Goal: Task Accomplishment & Management: Complete application form

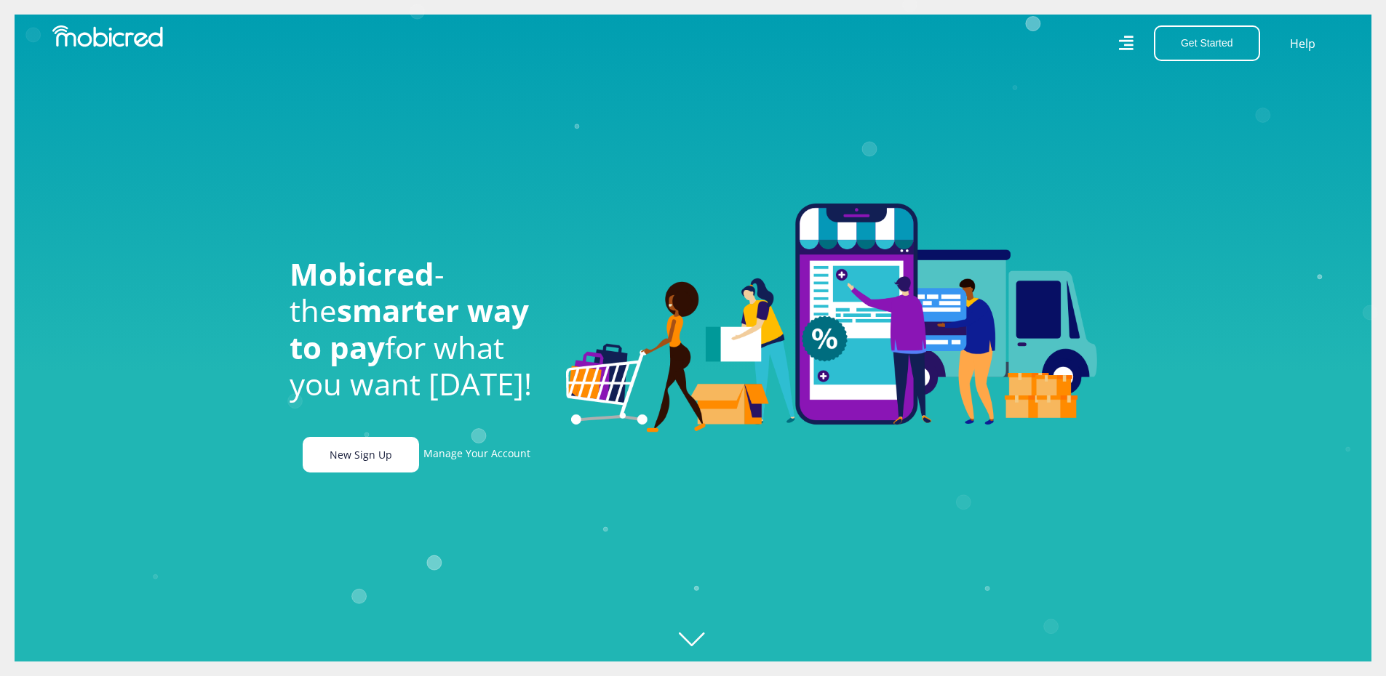
scroll to position [0, 1037]
click at [339, 465] on link "New Sign Up" at bounding box center [361, 455] width 116 height 36
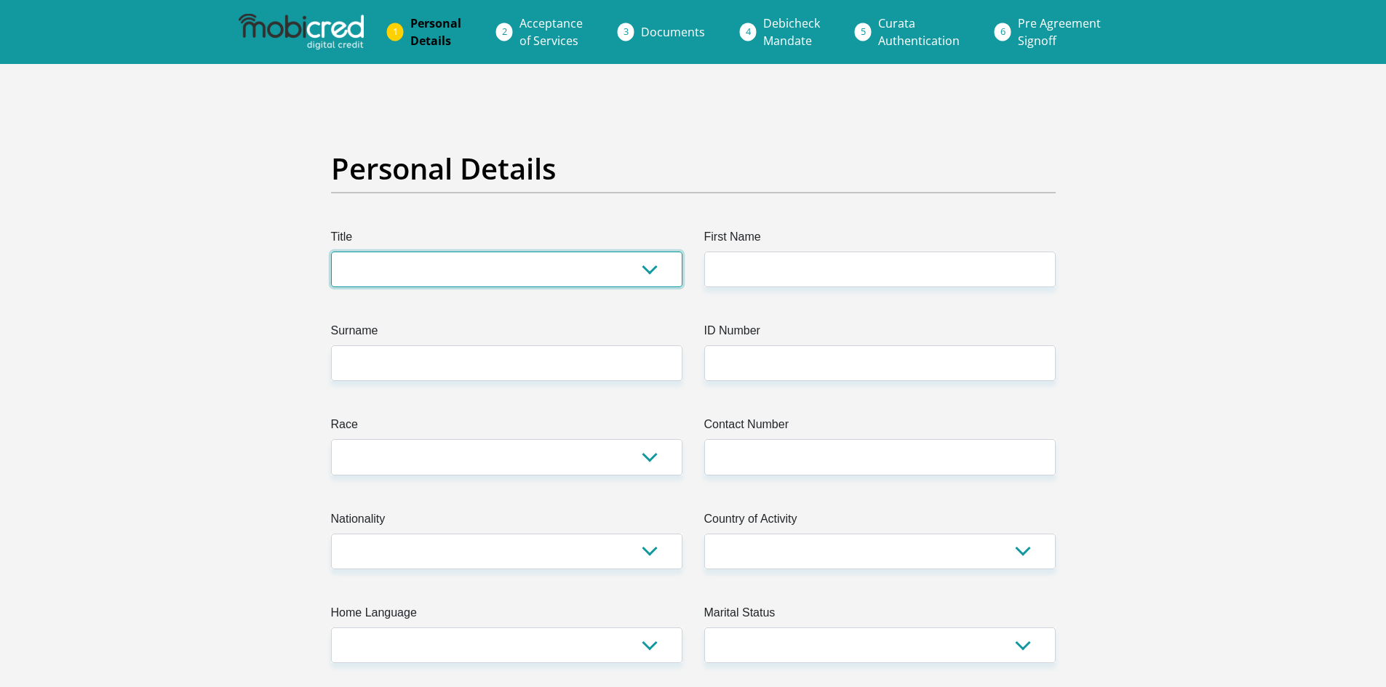
click at [534, 264] on select "Mr Ms Mrs Dr Other" at bounding box center [506, 270] width 351 height 36
select select "Ms"
click at [331, 252] on select "Mr Ms Mrs Dr Other" at bounding box center [506, 270] width 351 height 36
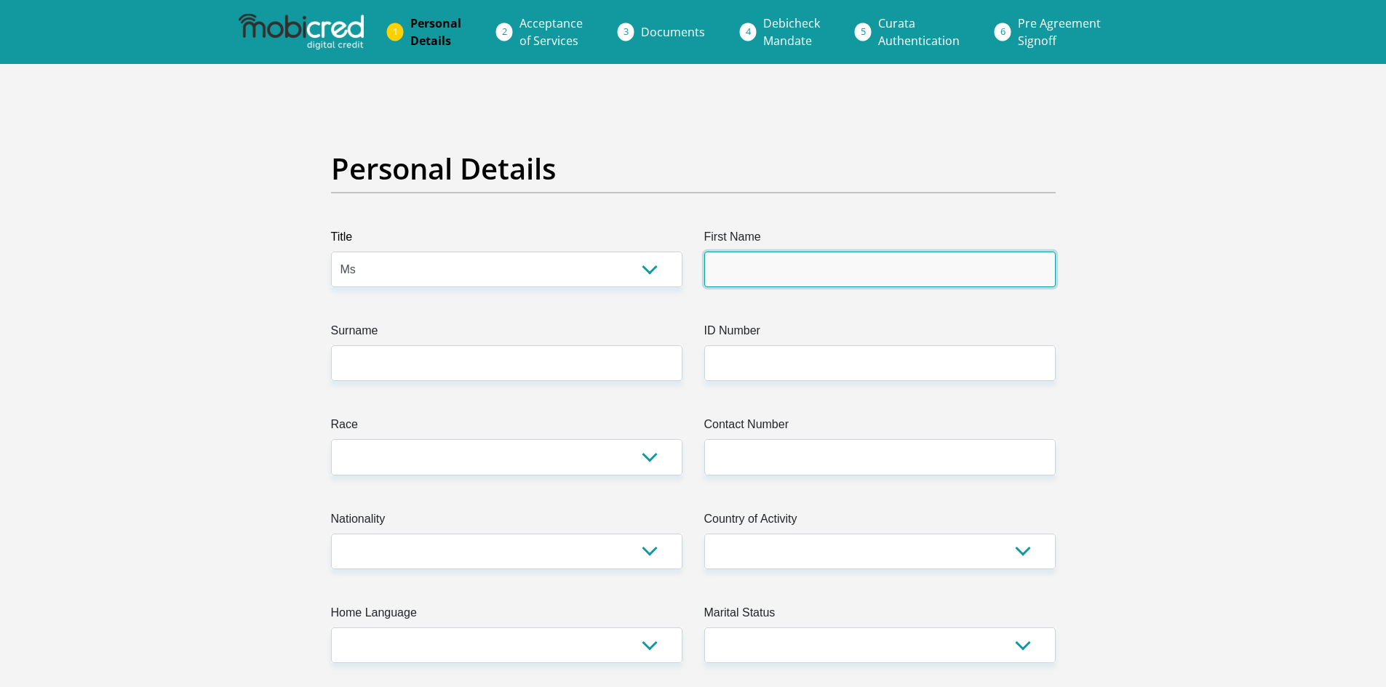
click at [719, 275] on input "First Name" at bounding box center [879, 270] width 351 height 36
type input "Mbali"
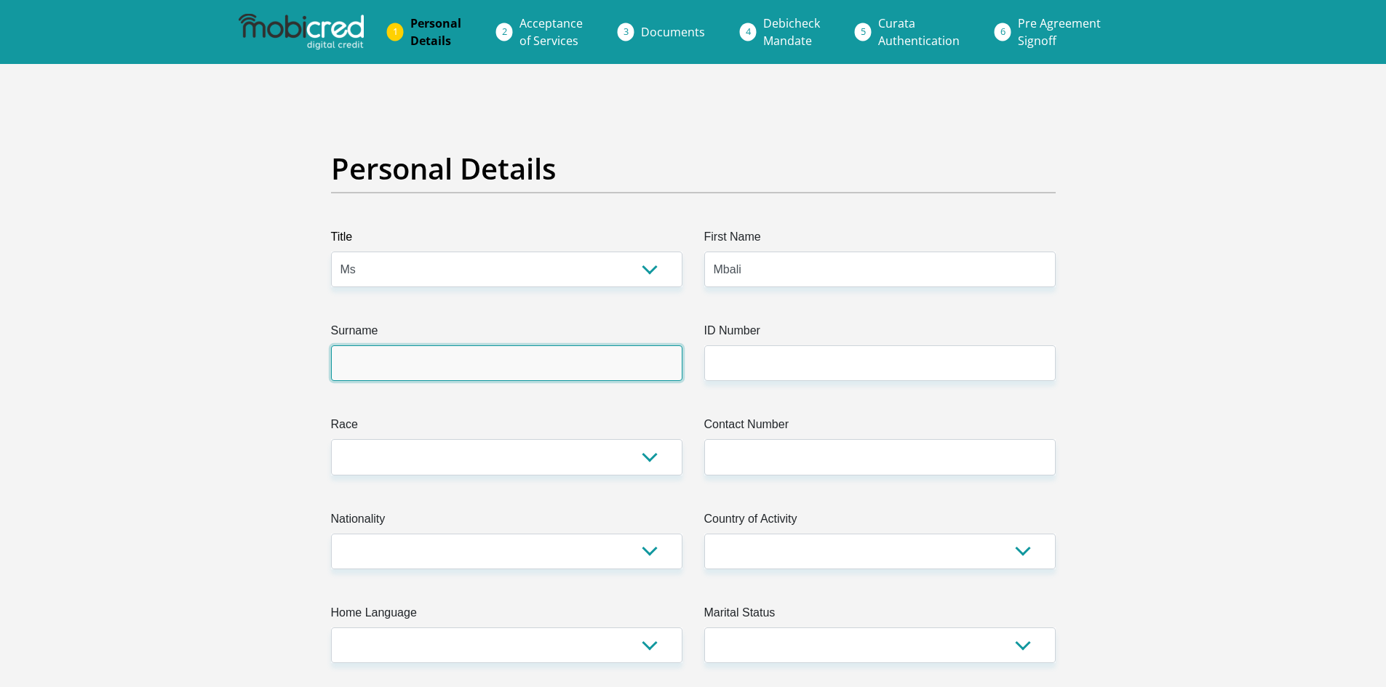
type input "Zuke"
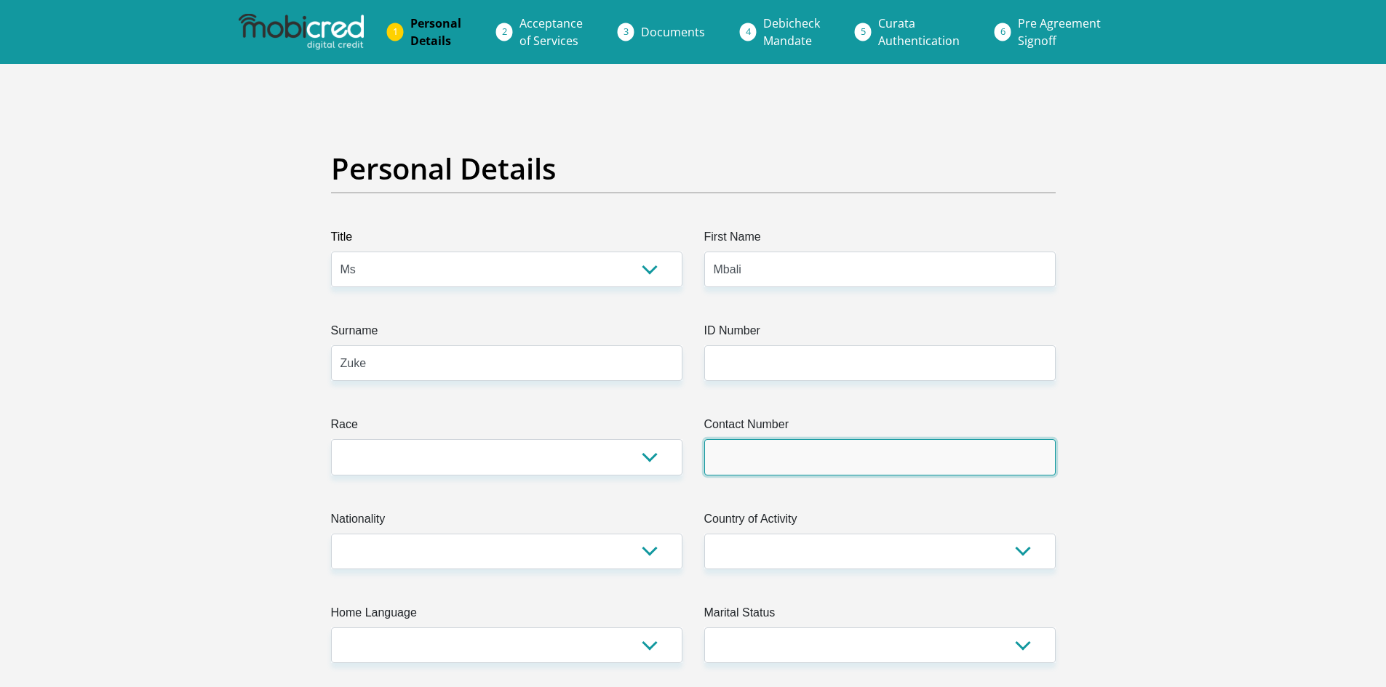
type input "0787311284"
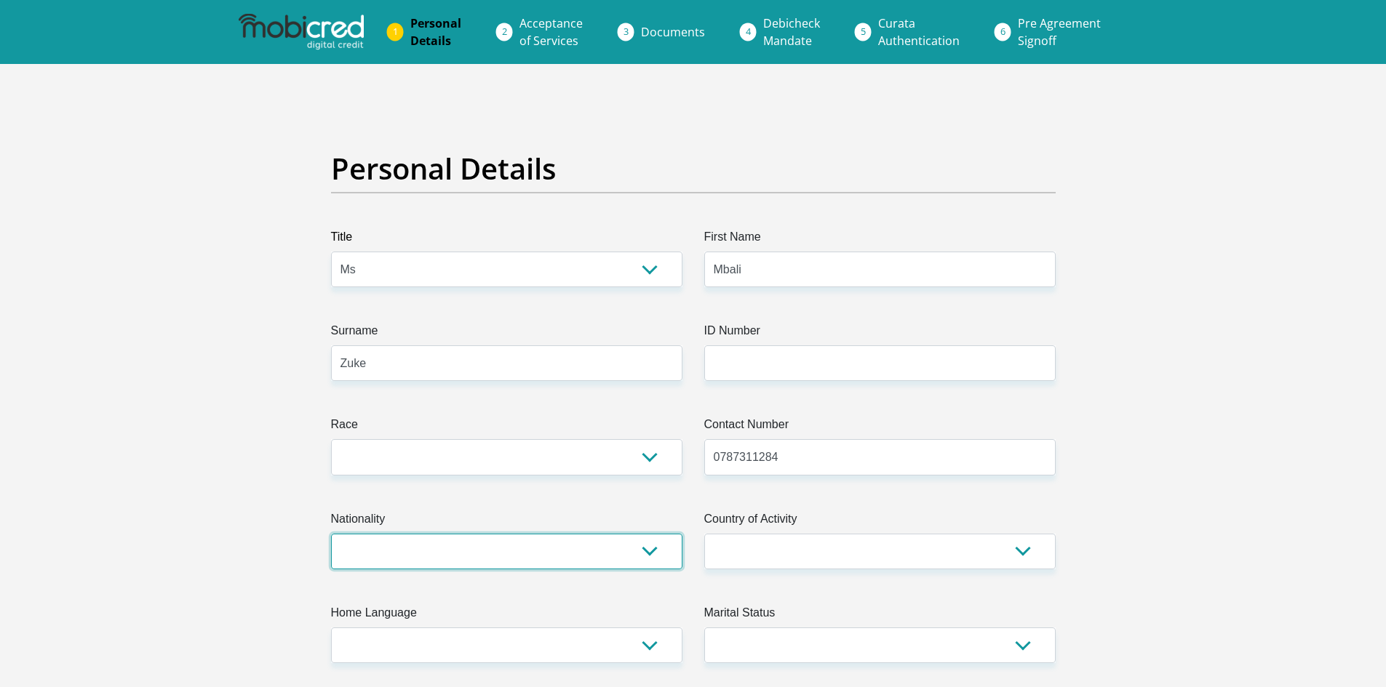
select select "ZAF"
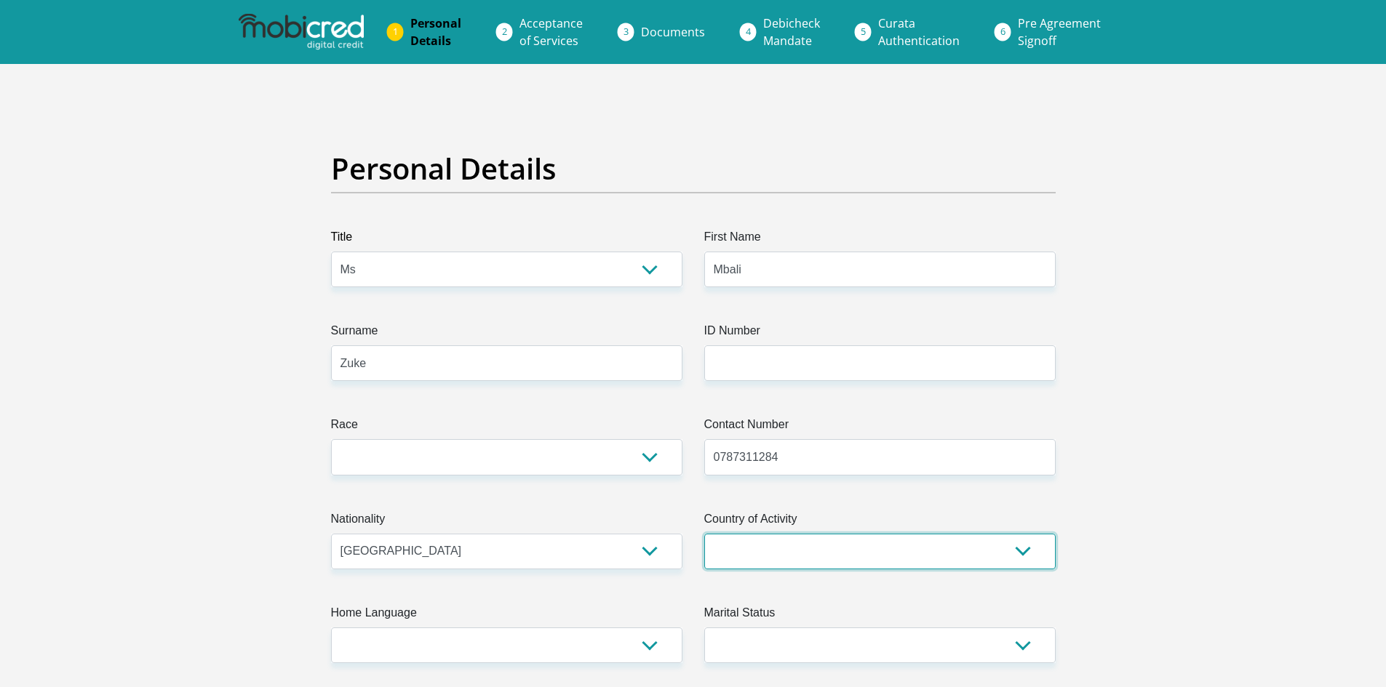
select select "ZAF"
type input "7 Georgian Crescent"
type input "Bryanston West"
type input "Bryanston"
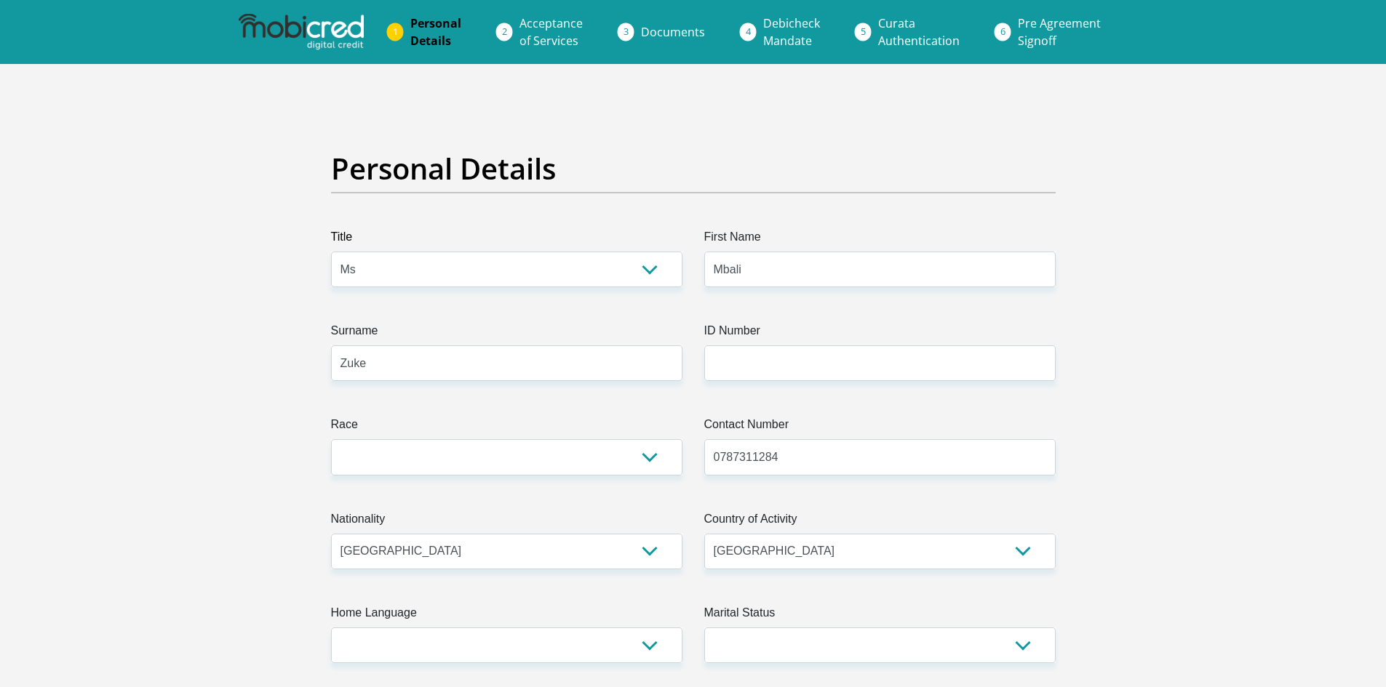
type input "2191"
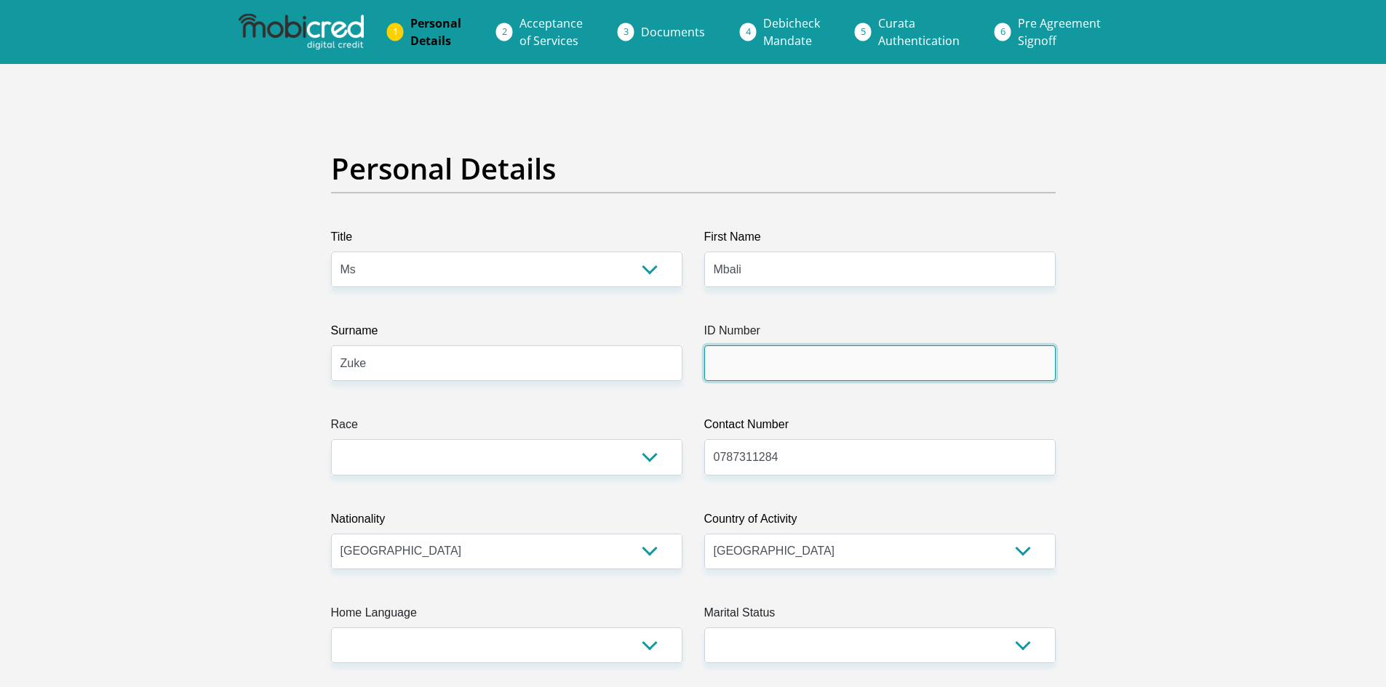
click at [808, 371] on input "ID Number" at bounding box center [879, 364] width 351 height 36
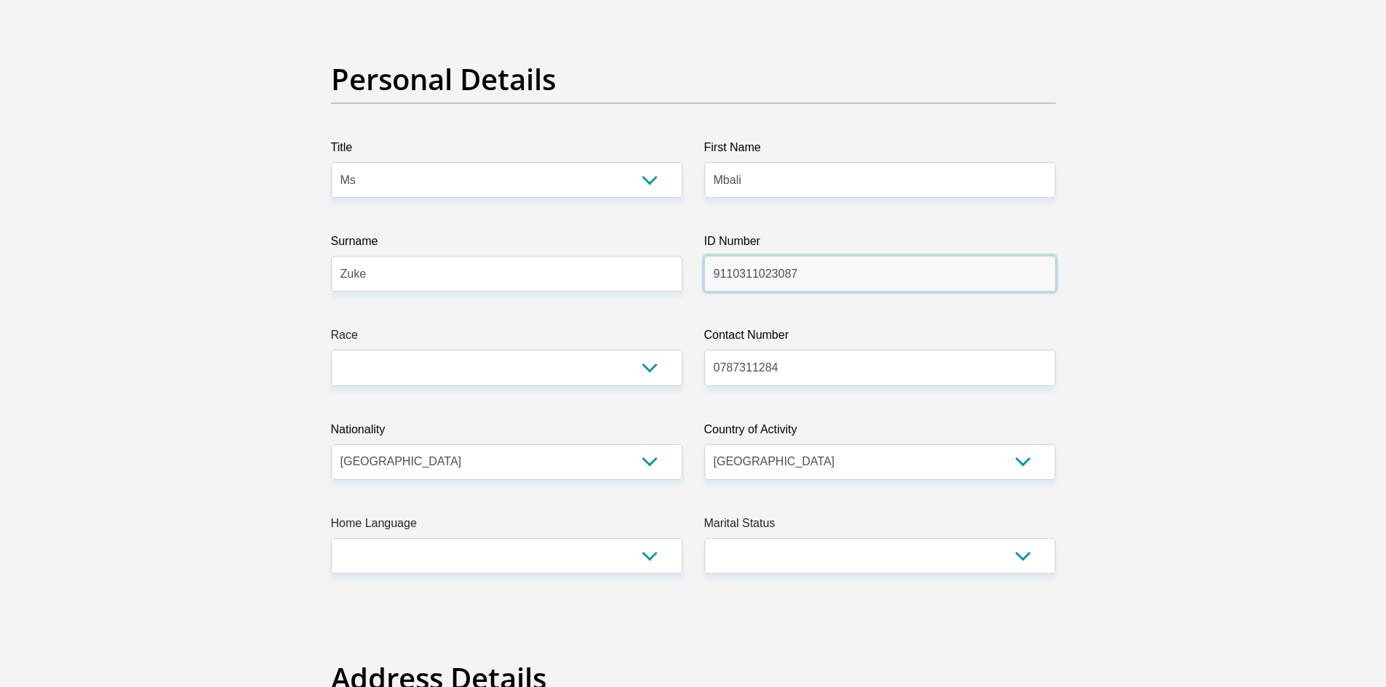
scroll to position [218, 0]
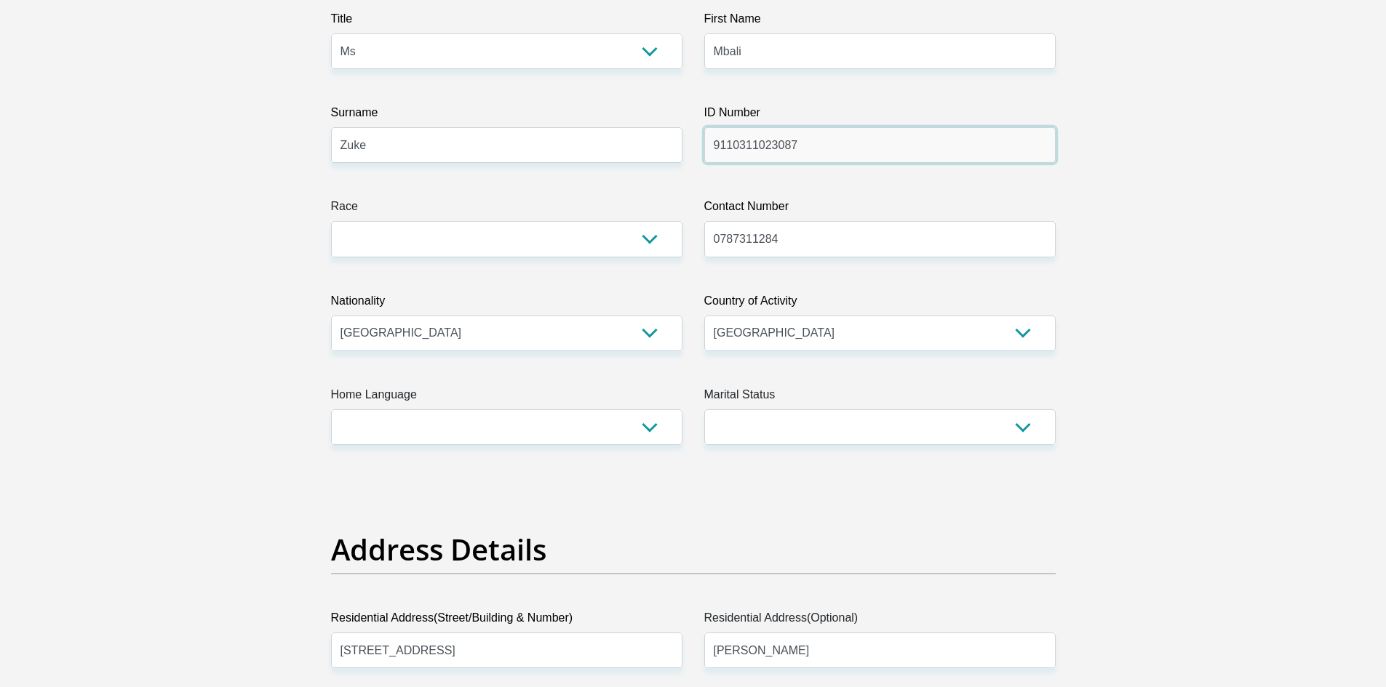
type input "9110311023087"
click at [495, 248] on select "Black Coloured Indian White Other" at bounding box center [506, 239] width 351 height 36
select select "1"
click at [331, 221] on select "Black Coloured Indian White Other" at bounding box center [506, 239] width 351 height 36
click at [750, 427] on select "Married ANC Single Divorced Widowed Married COP or Customary Law" at bounding box center [879, 428] width 351 height 36
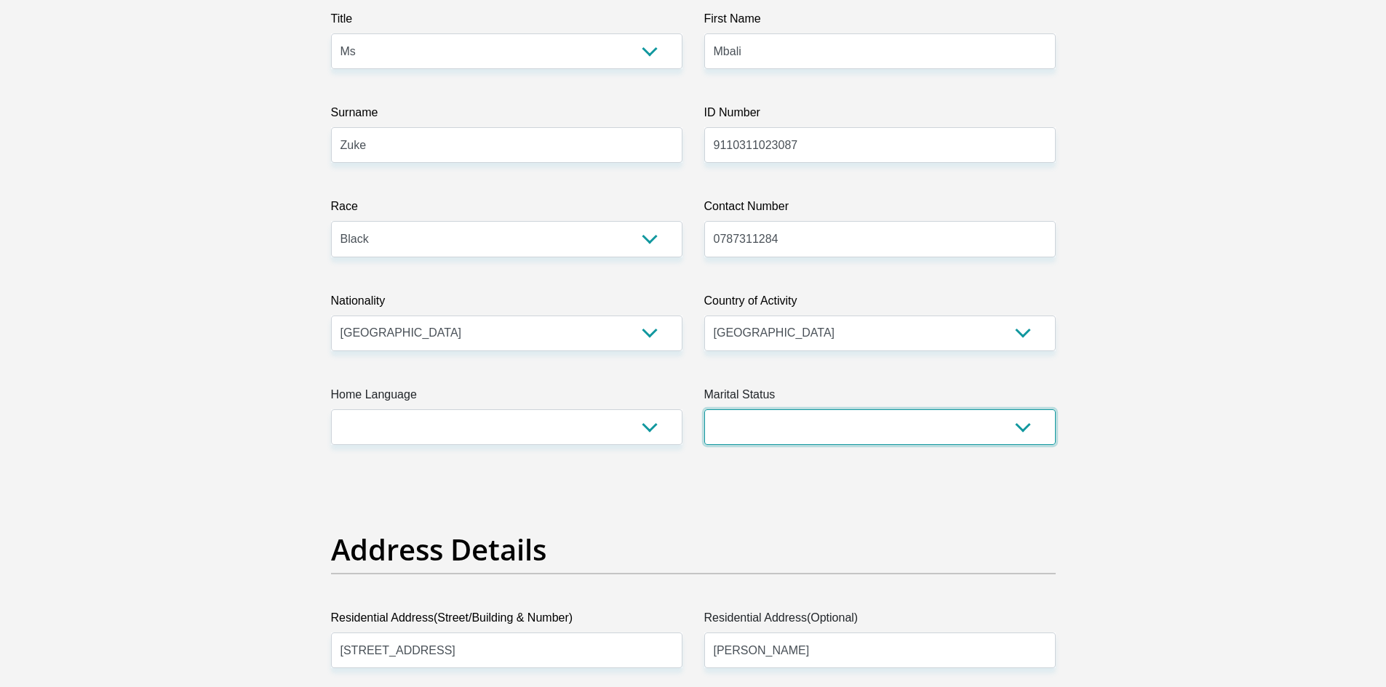
select select "2"
click at [704, 410] on select "Married ANC Single Divorced Widowed Married COP or Customary Law" at bounding box center [879, 428] width 351 height 36
click at [465, 433] on select "Afrikaans English Sepedi South Ndebele Southern Sotho Swati Tsonga Tswana Venda…" at bounding box center [506, 428] width 351 height 36
select select "zul"
click at [331, 410] on select "Afrikaans English Sepedi South Ndebele Southern Sotho Swati Tsonga Tswana Venda…" at bounding box center [506, 428] width 351 height 36
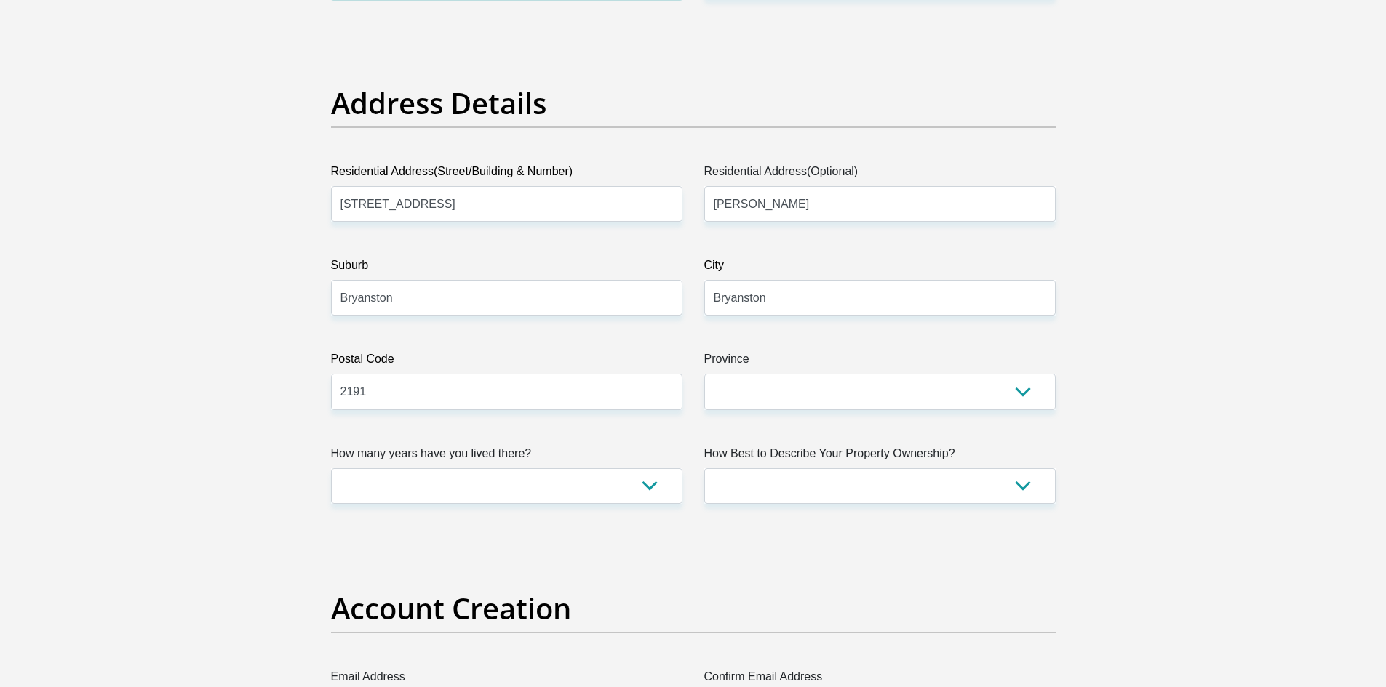
scroll to position [582, 0]
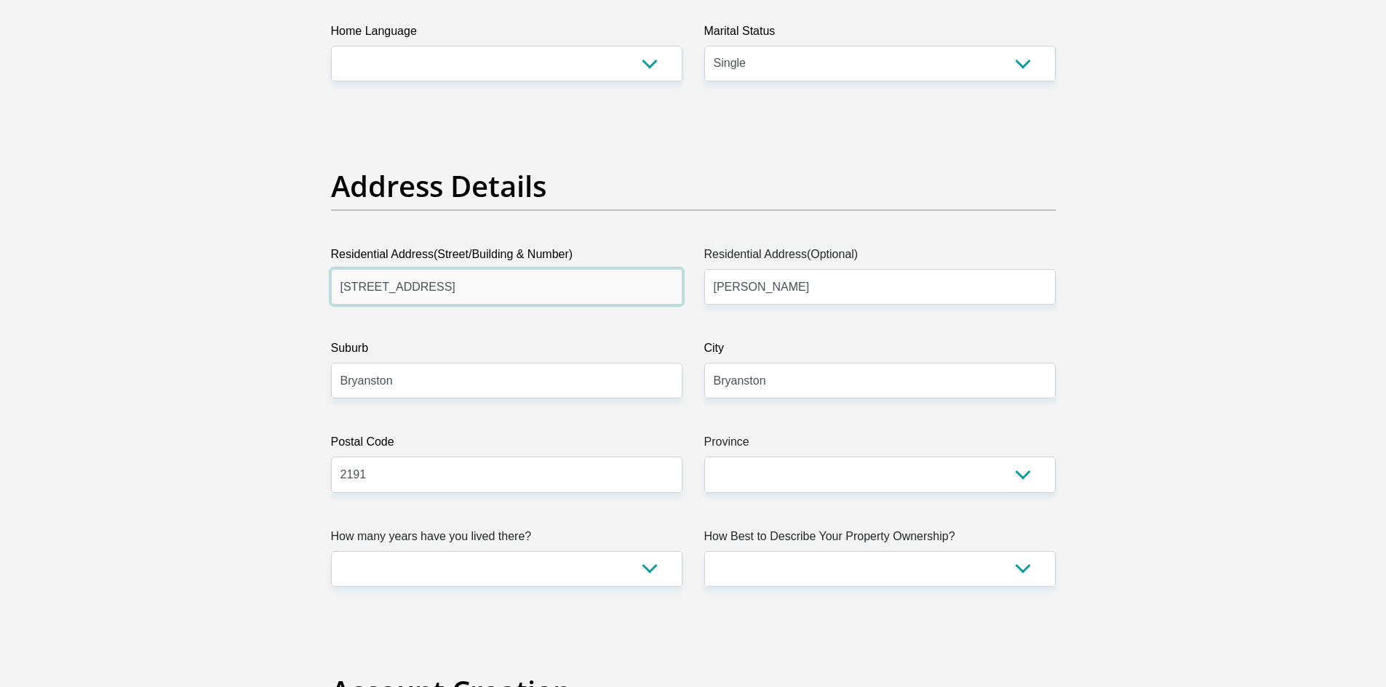
drag, startPoint x: 503, startPoint y: 292, endPoint x: 102, endPoint y: 292, distance: 400.8
type input "20 Kasteel Avenue"
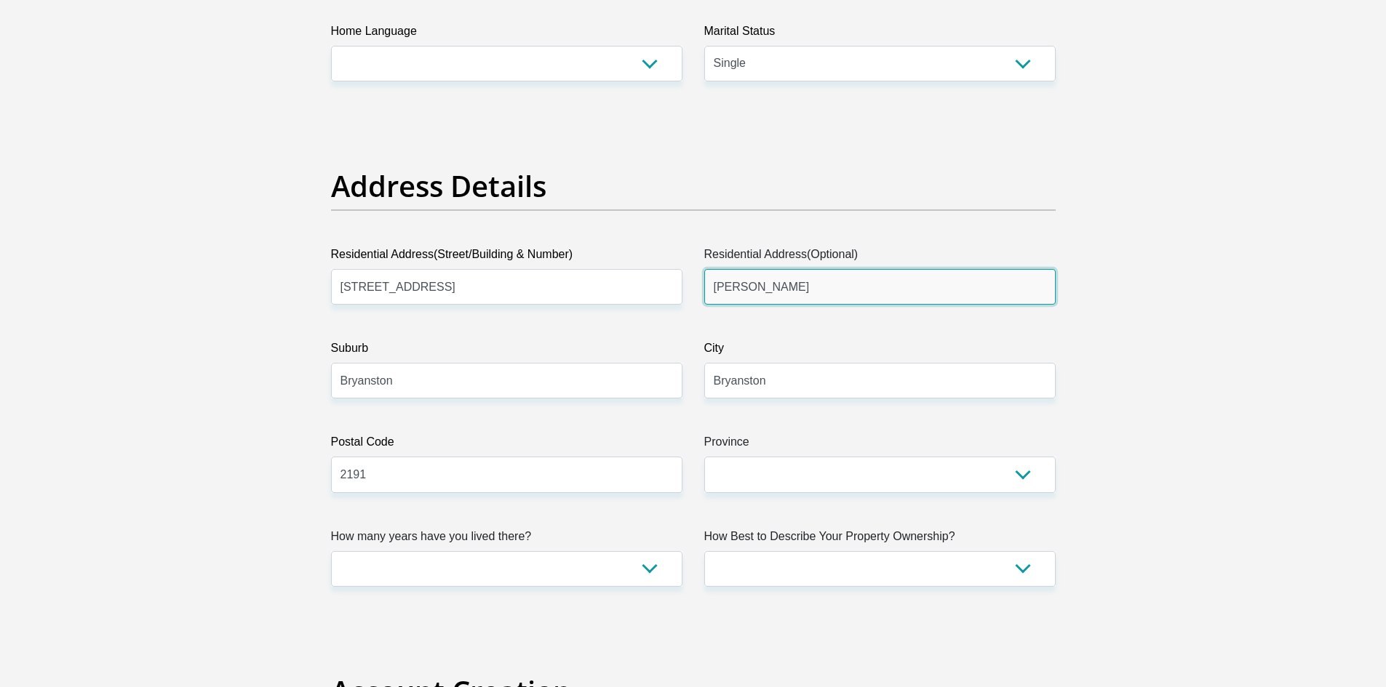
click at [779, 280] on input "Bryanston West" at bounding box center [879, 287] width 351 height 36
type input "Unit 20 West Bury Gardens"
drag, startPoint x: 863, startPoint y: 290, endPoint x: 701, endPoint y: 290, distance: 161.5
click at [701, 290] on div "Residential Address(Optional) Unit 20 West Bury Gardens" at bounding box center [879, 275] width 373 height 59
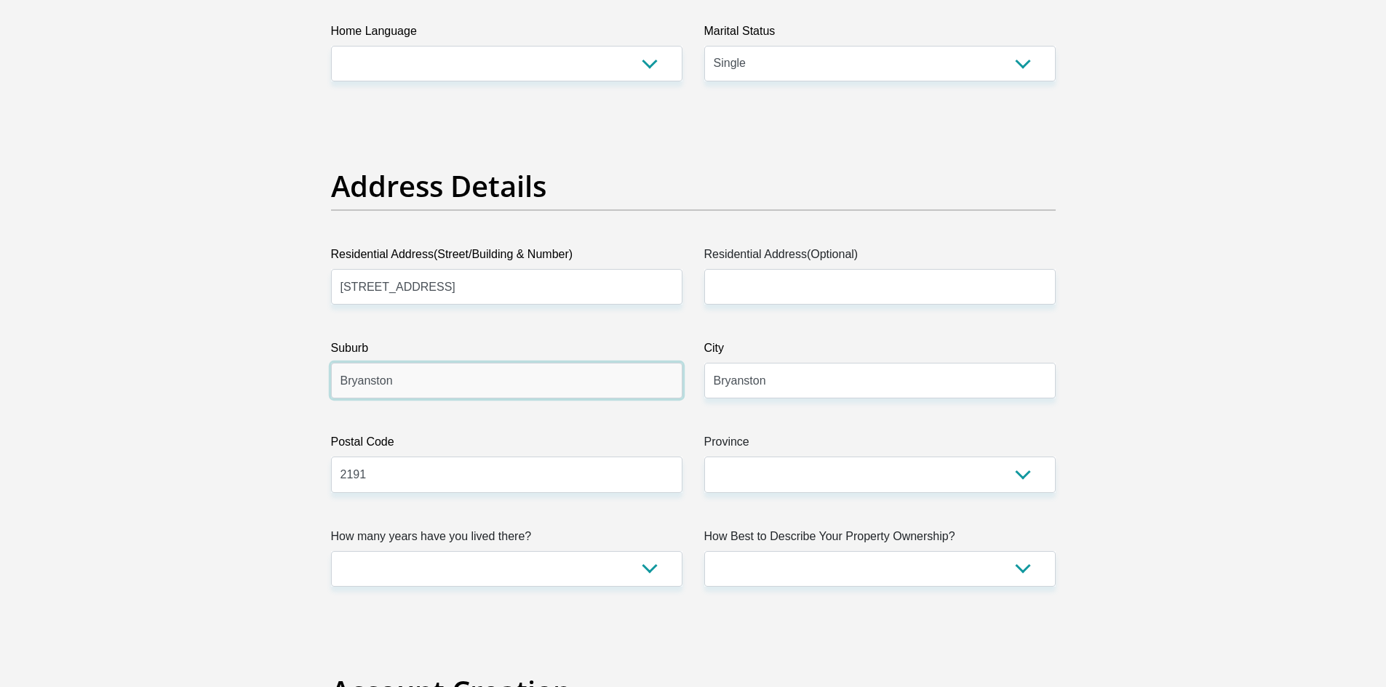
click at [476, 387] on input "Bryanston" at bounding box center [506, 381] width 351 height 36
type input "Castleview"
click at [807, 388] on input "Bryanston" at bounding box center [879, 381] width 351 height 36
type input "Germiston"
click at [386, 479] on input "2191" at bounding box center [506, 475] width 351 height 36
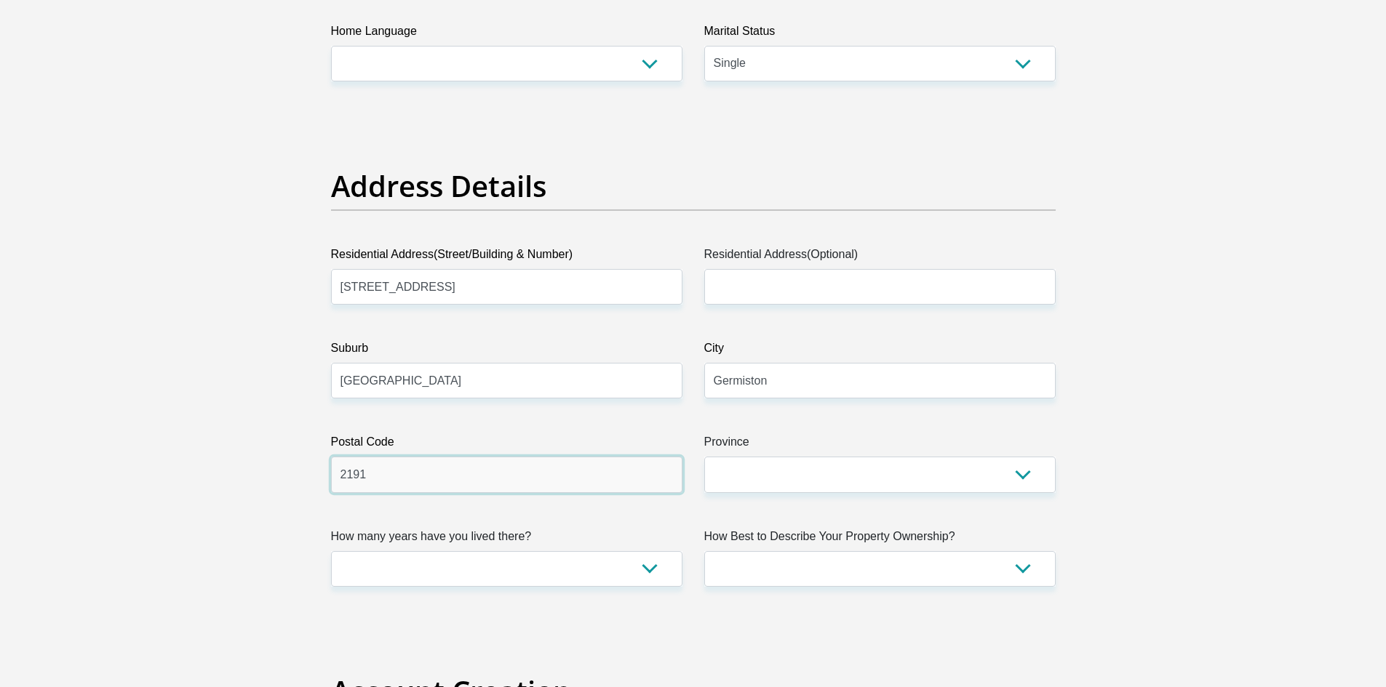
type input "1431"
click at [801, 466] on select "Eastern Cape Free State Gauteng KwaZulu-Natal Limpopo Mpumalanga Northern Cape …" at bounding box center [879, 475] width 351 height 36
select select "Gauteng"
click at [704, 457] on select "Eastern Cape Free State Gauteng KwaZulu-Natal Limpopo Mpumalanga Northern Cape …" at bounding box center [879, 475] width 351 height 36
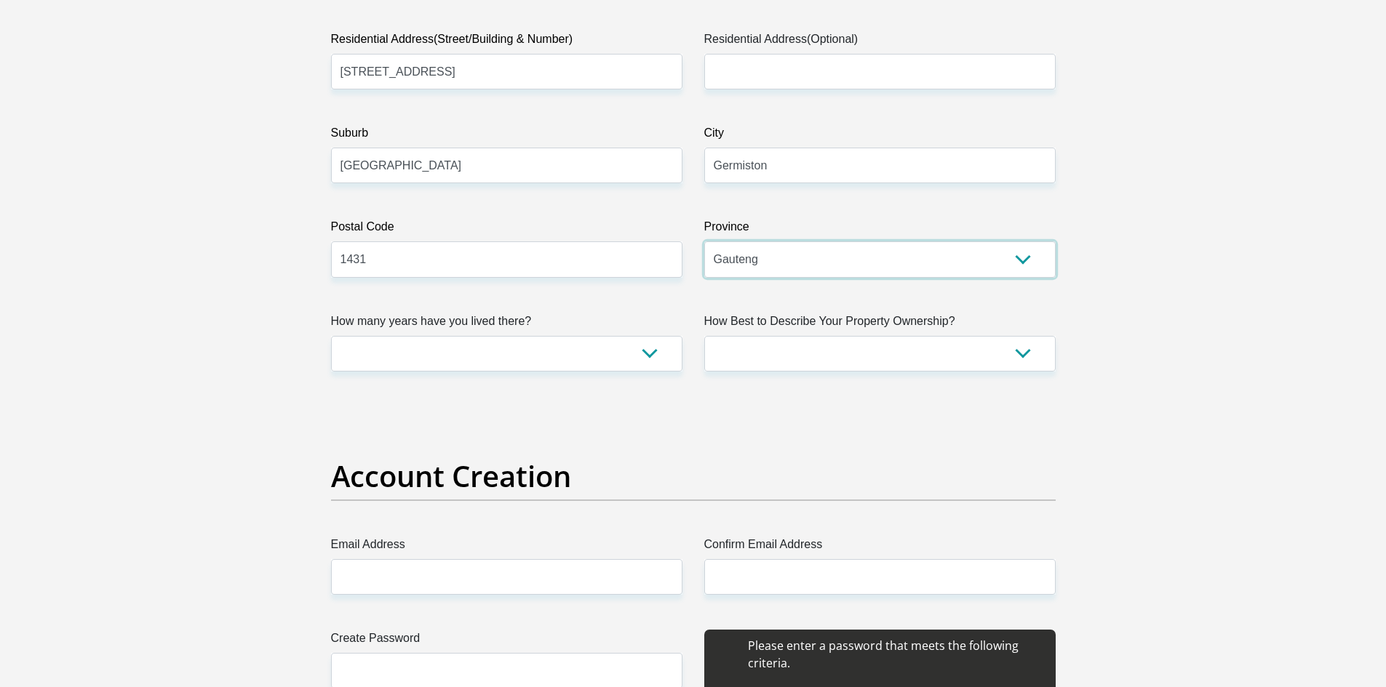
scroll to position [800, 0]
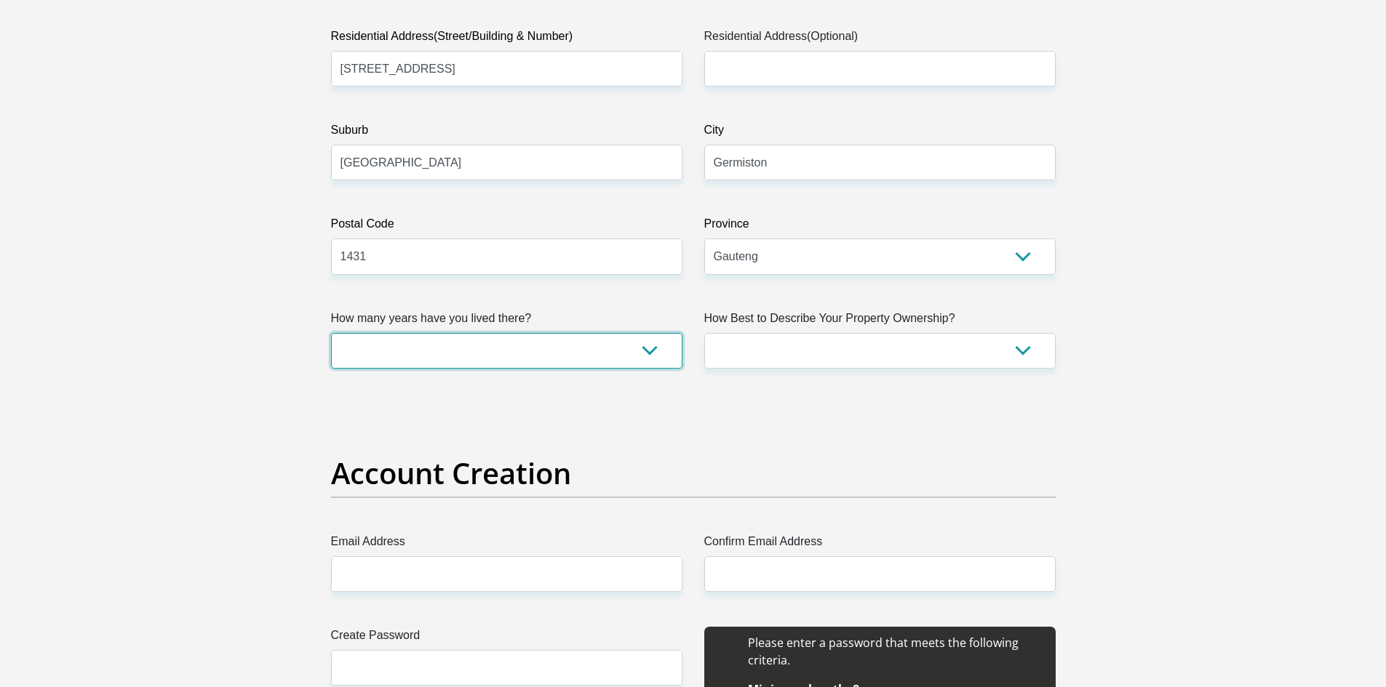
click at [535, 351] on select "less than 1 year 1-3 years 3-5 years 5+ years" at bounding box center [506, 351] width 351 height 36
select select "4"
click at [331, 333] on select "less than 1 year 1-3 years 3-5 years 5+ years" at bounding box center [506, 351] width 351 height 36
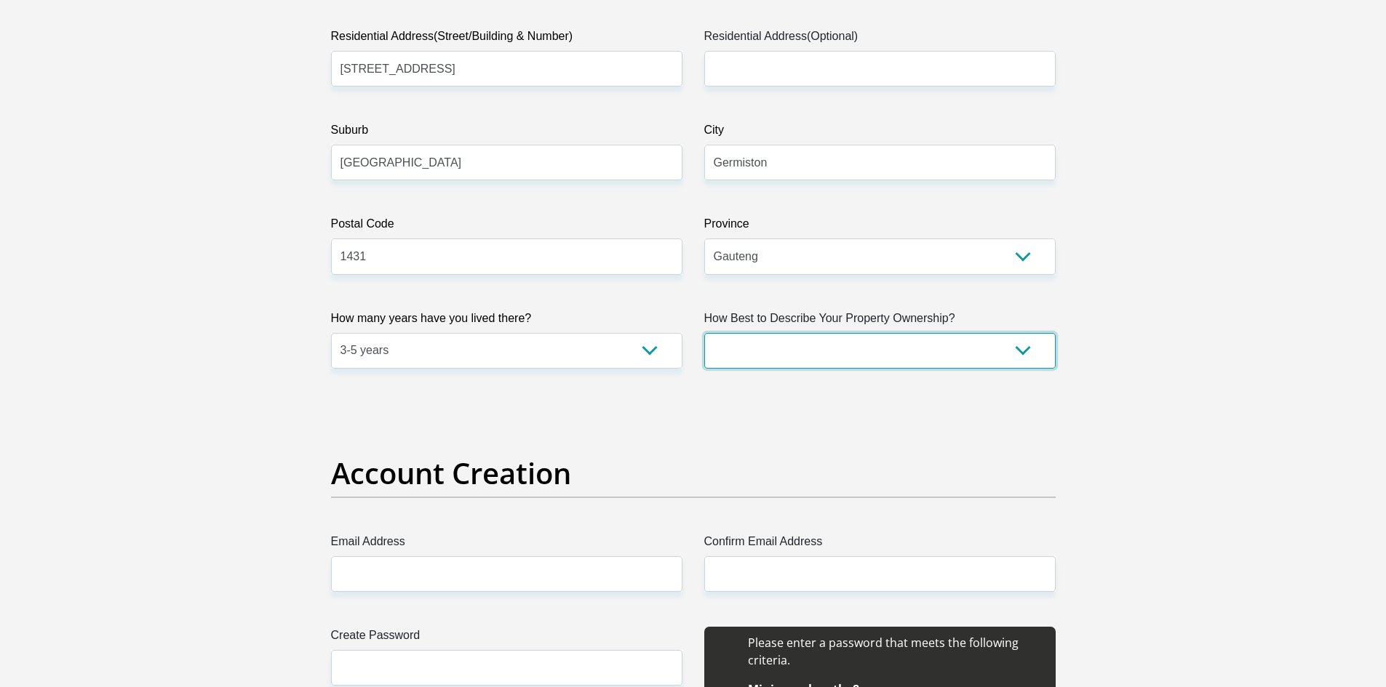
click at [821, 358] on select "Owned Rented Family Owned Company Dwelling" at bounding box center [879, 351] width 351 height 36
select select "Rented"
click at [704, 333] on select "Owned Rented Family Owned Company Dwelling" at bounding box center [879, 351] width 351 height 36
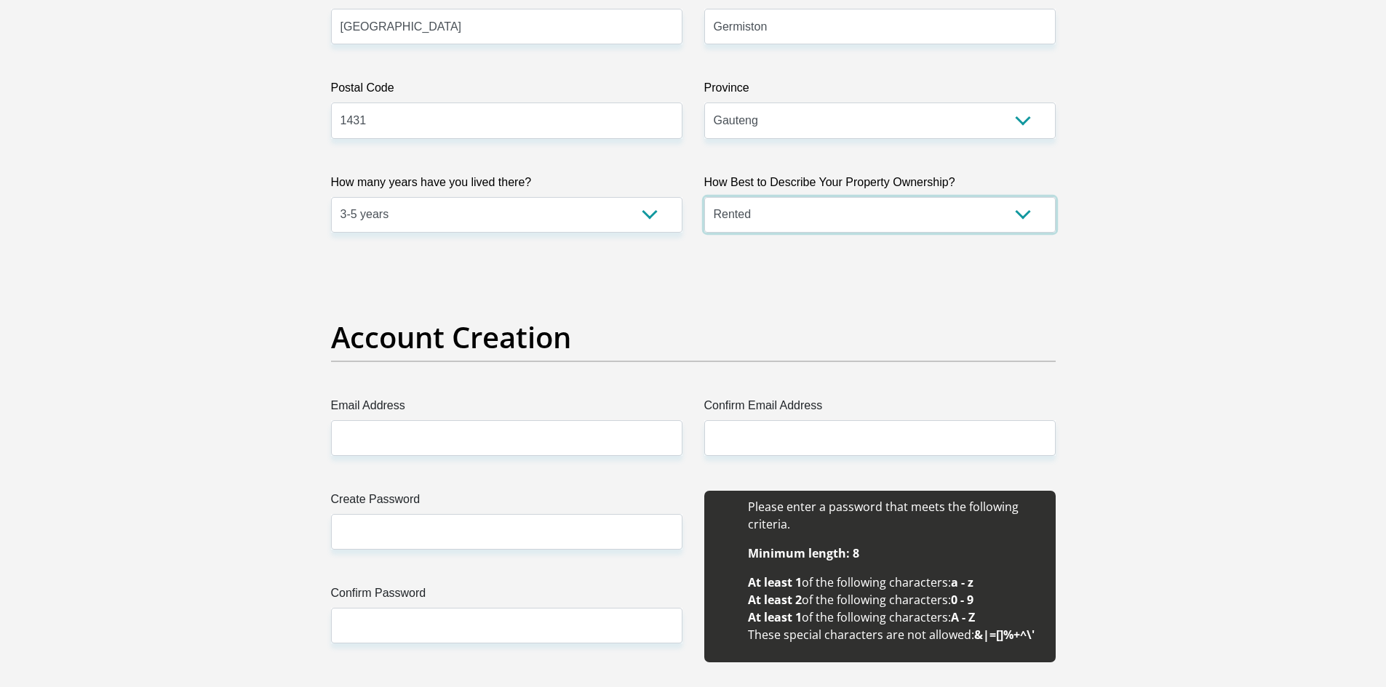
scroll to position [1091, 0]
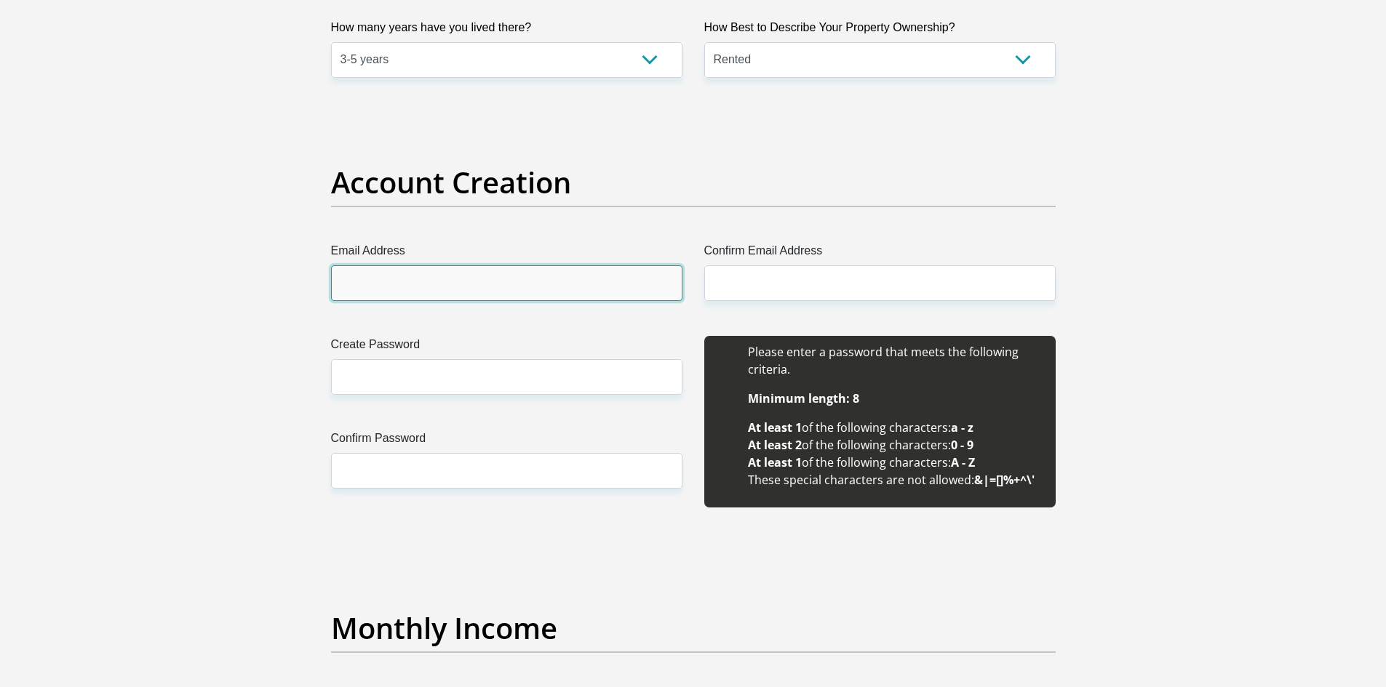
click at [467, 292] on input "Email Address" at bounding box center [506, 284] width 351 height 36
type input "snenhlanhla24@gmail.com"
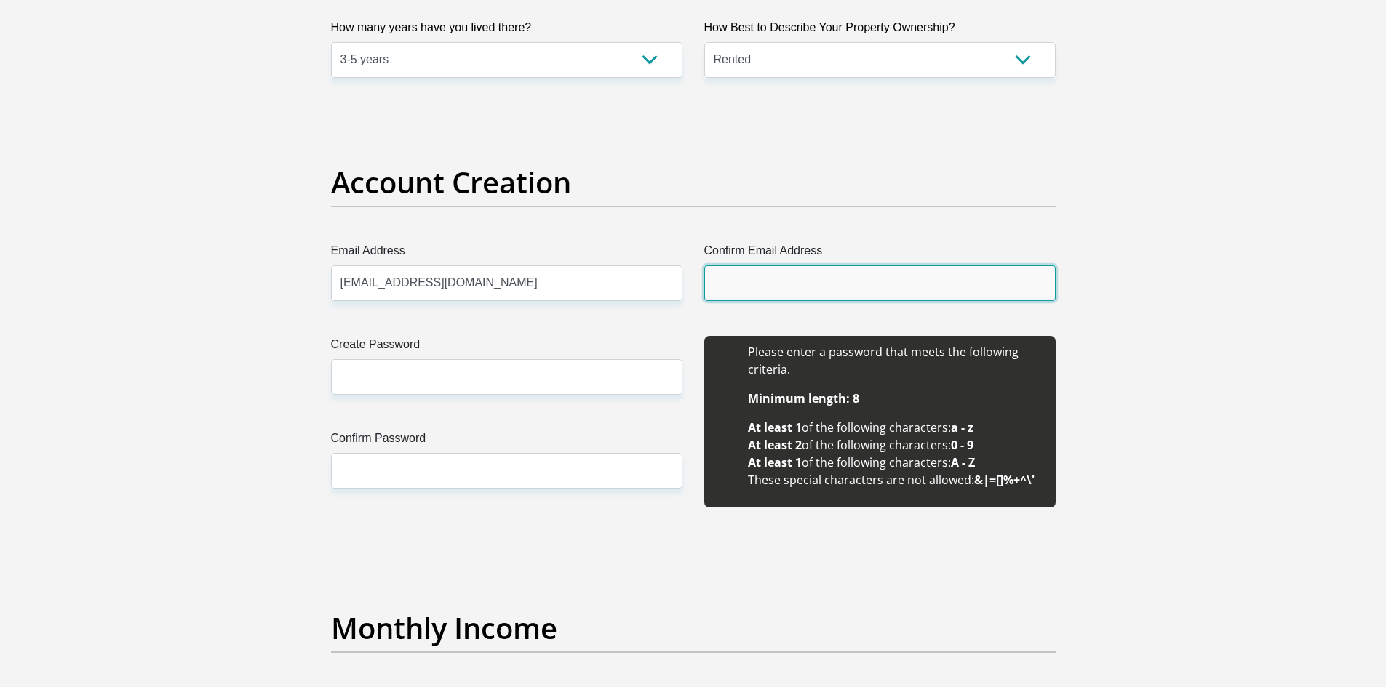
type input "snenhlanhla24@gmail.com"
type input "Mbali"
type input "Zuke"
type input "0787311284"
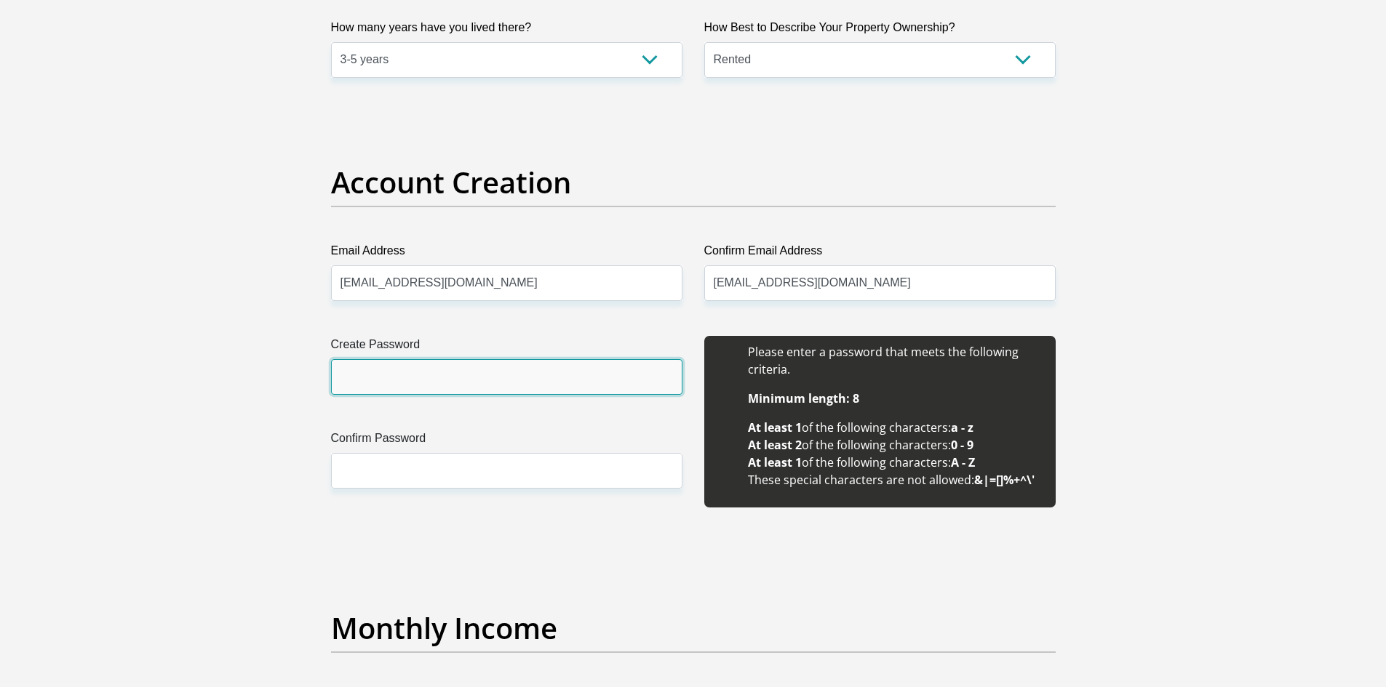
click at [423, 374] on input "Create Password" at bounding box center [506, 377] width 351 height 36
type input "Ladypeace24!"
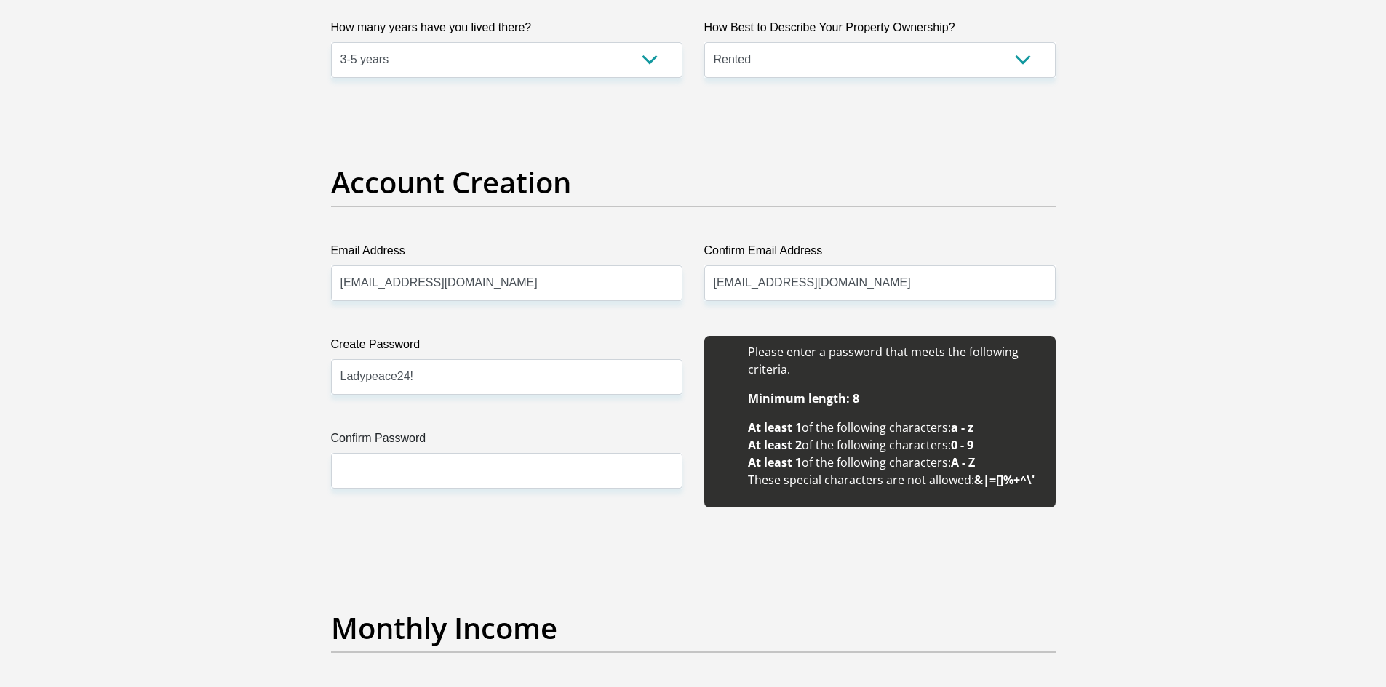
click at [442, 490] on div "Create Password Ladypeace24! Please input valid password Confirm Password" at bounding box center [506, 430] width 373 height 188
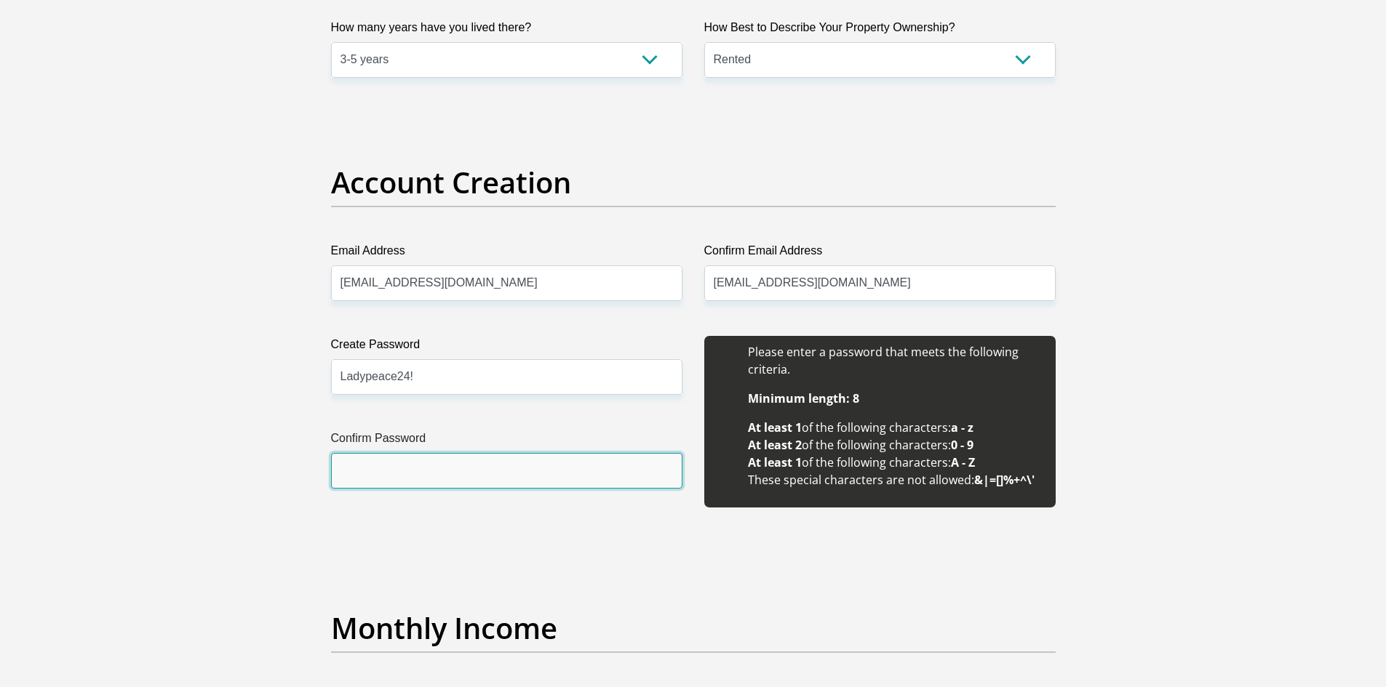
click at [440, 477] on input "Confirm Password" at bounding box center [506, 471] width 351 height 36
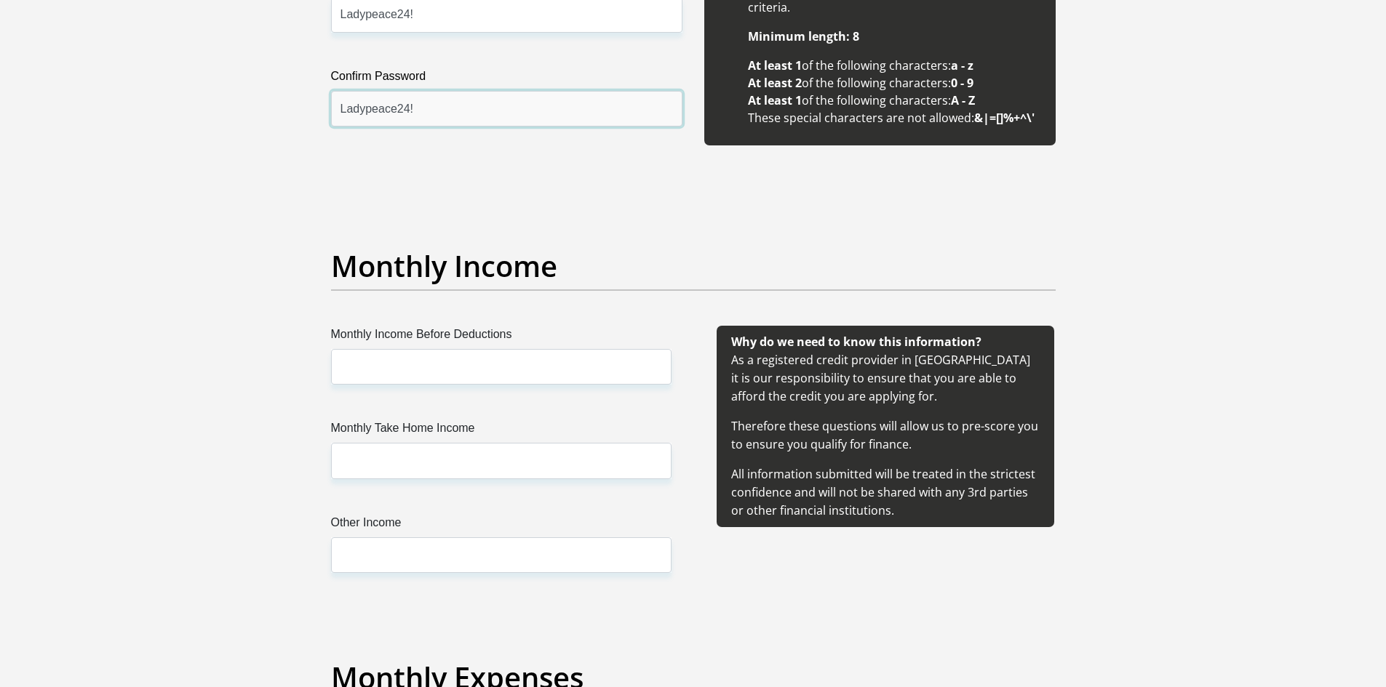
scroll to position [1455, 0]
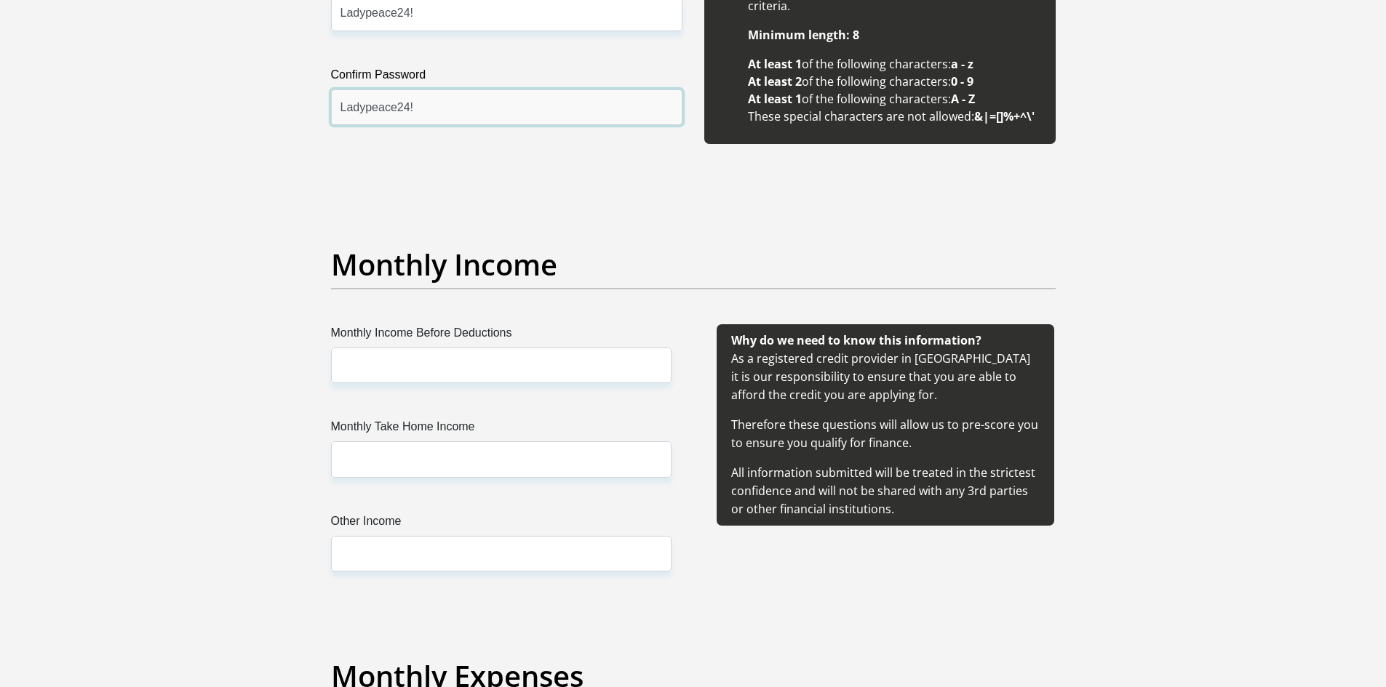
type input "Ladypeace24!"
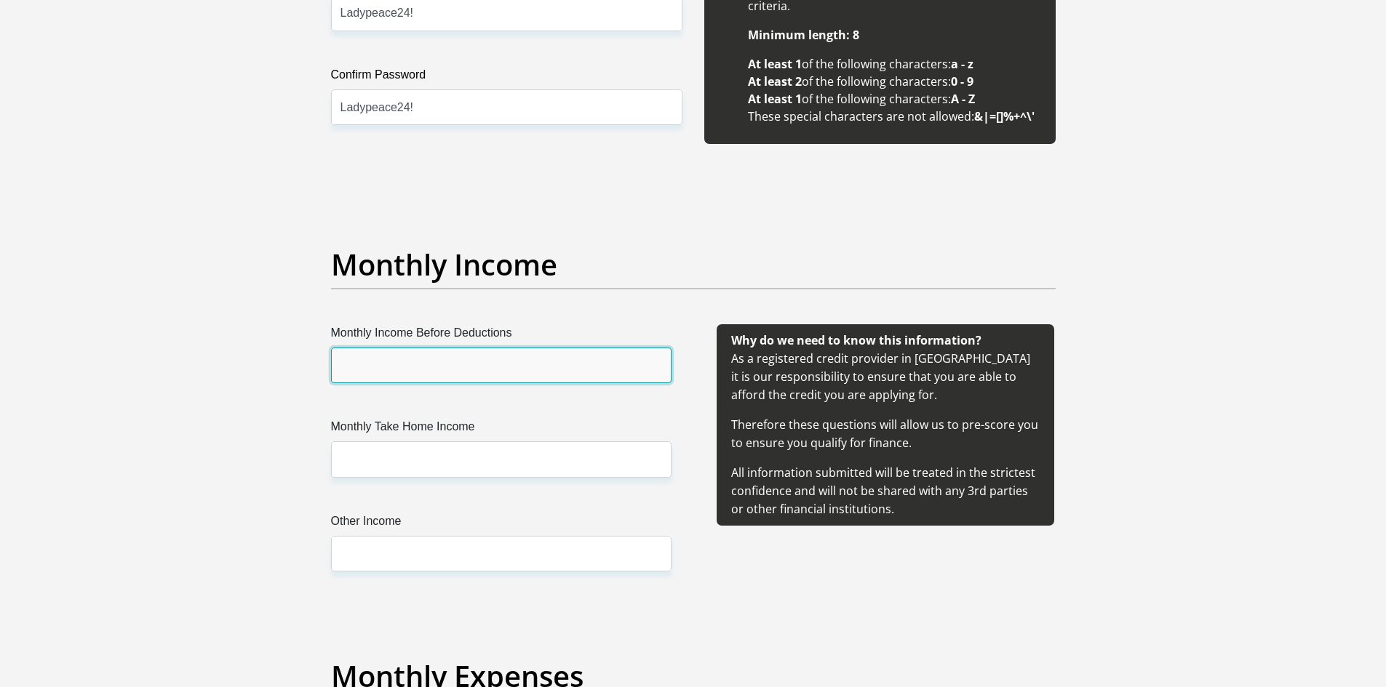
click at [431, 363] on input "Monthly Income Before Deductions" at bounding box center [501, 366] width 340 height 36
type input "35150"
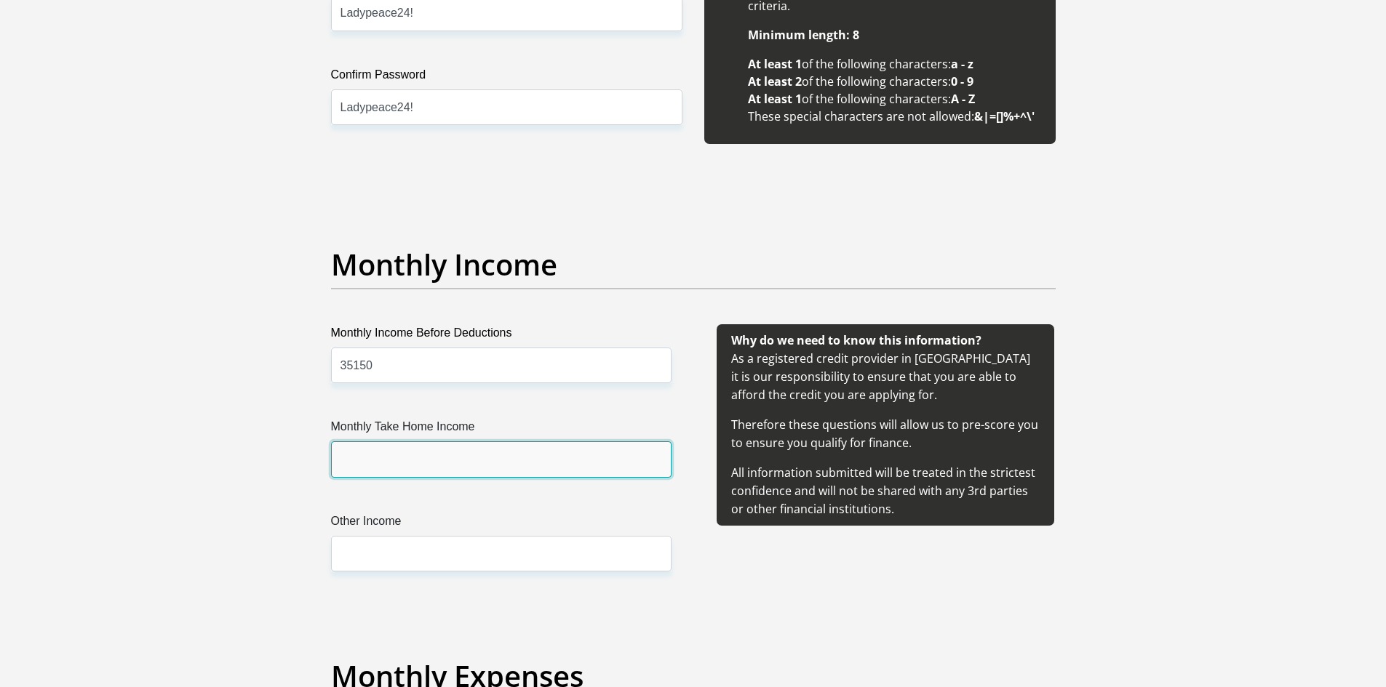
click at [444, 468] on input "Monthly Take Home Income" at bounding box center [501, 460] width 340 height 36
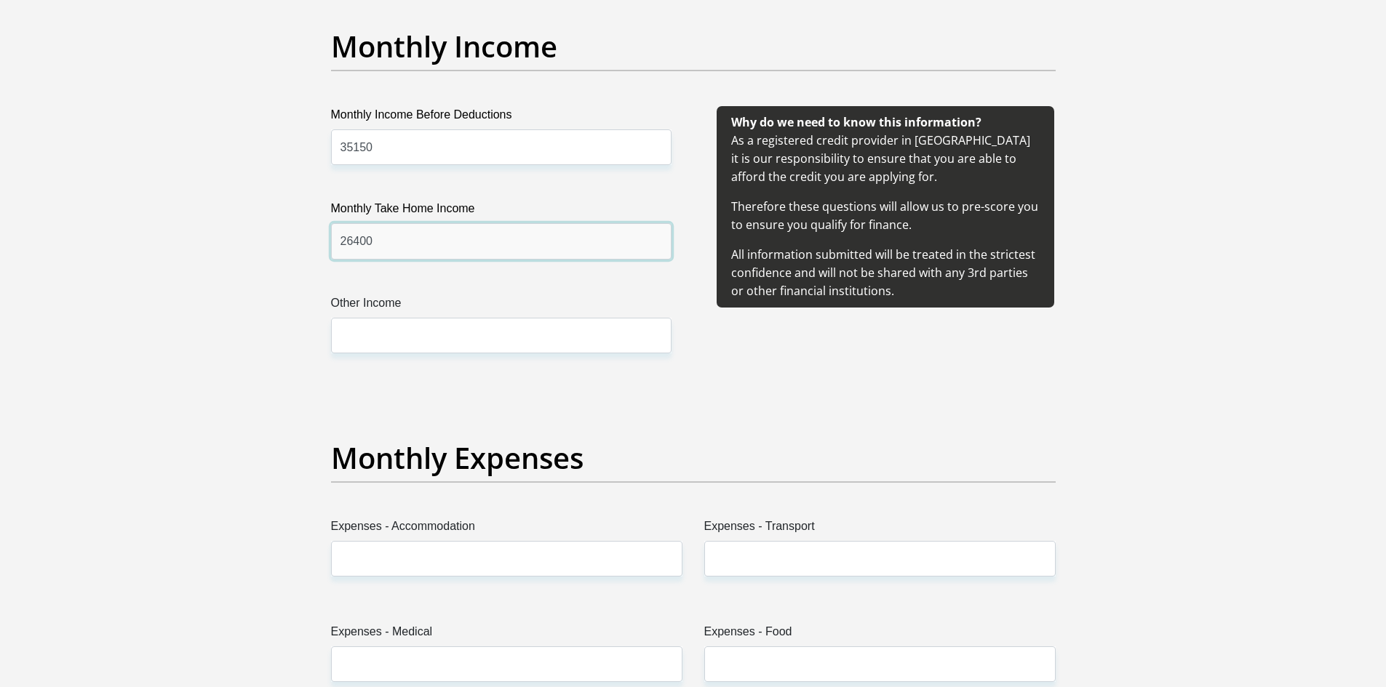
type input "26400"
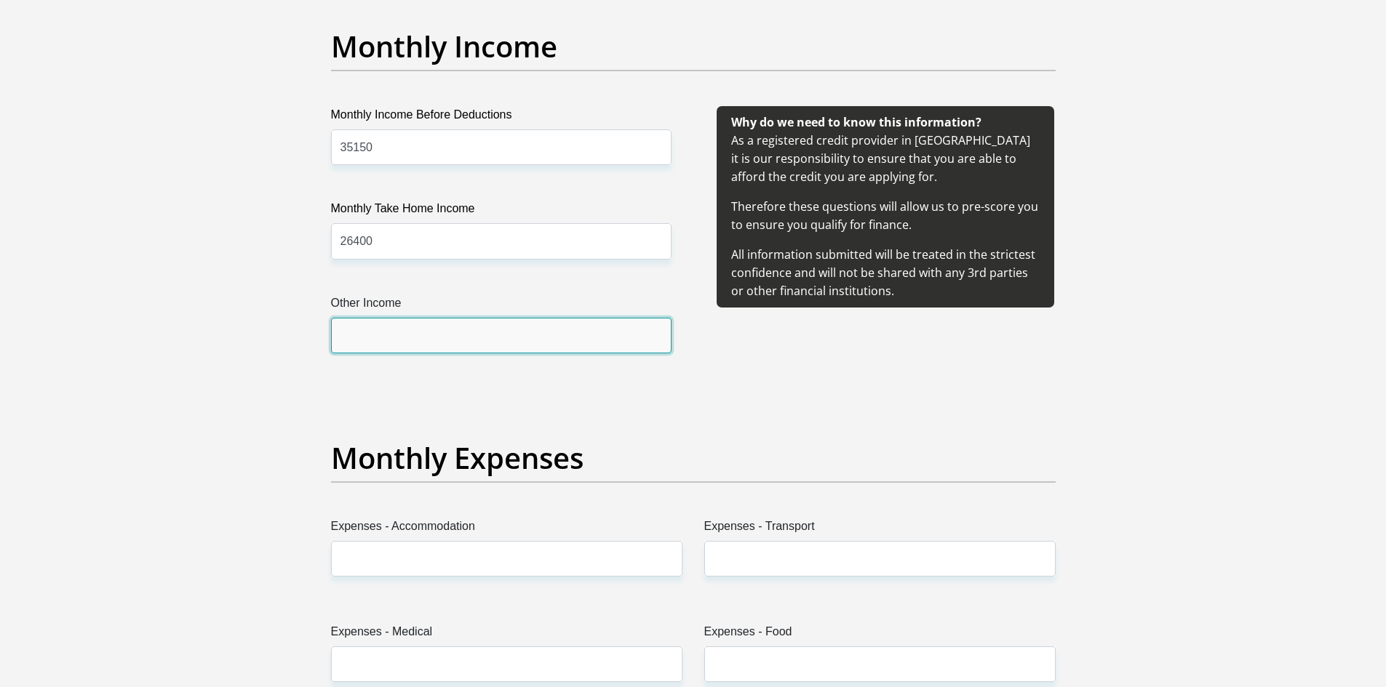
click at [367, 350] on input "Other Income" at bounding box center [501, 336] width 340 height 36
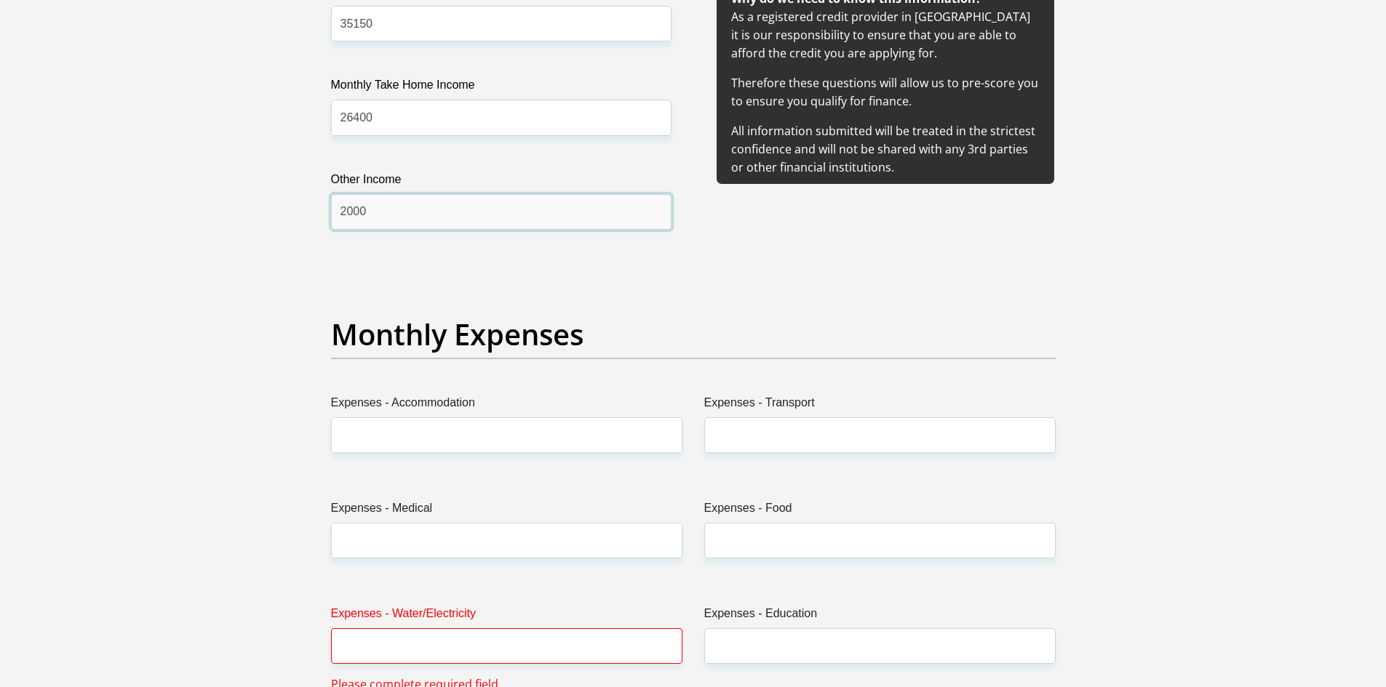
scroll to position [1891, 0]
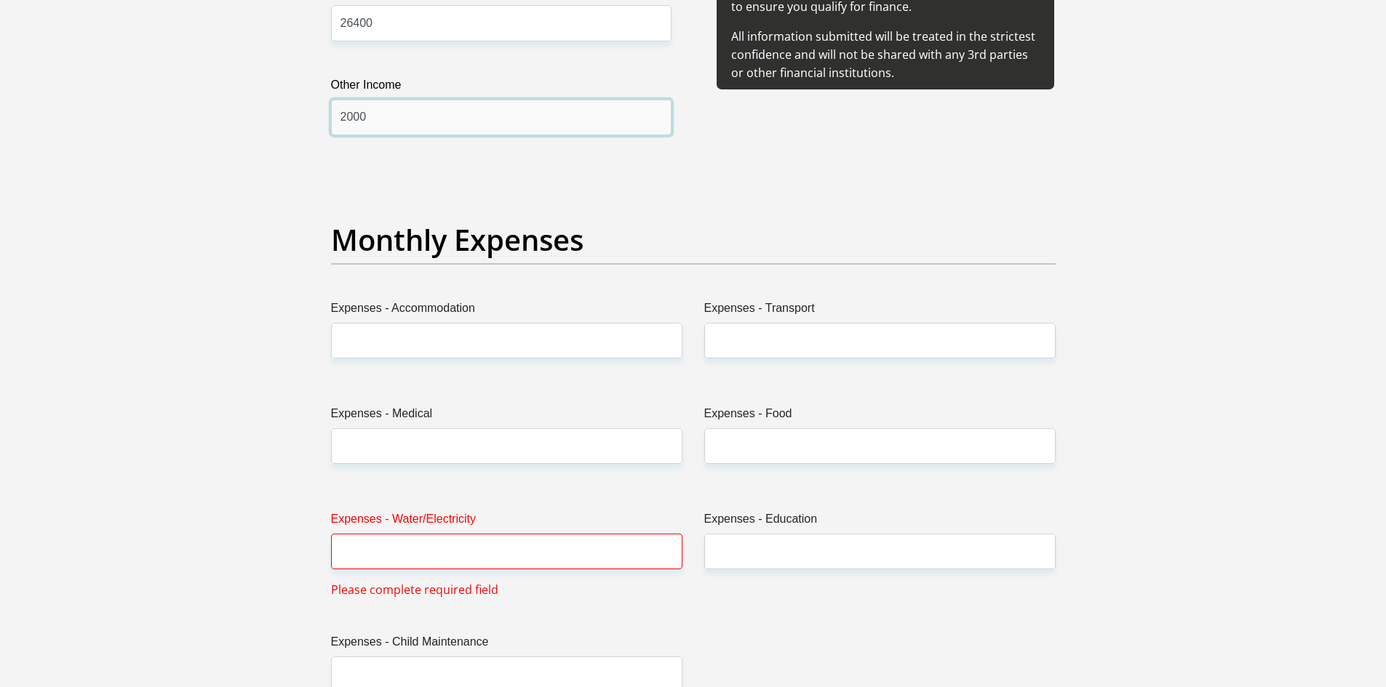
type input "2000"
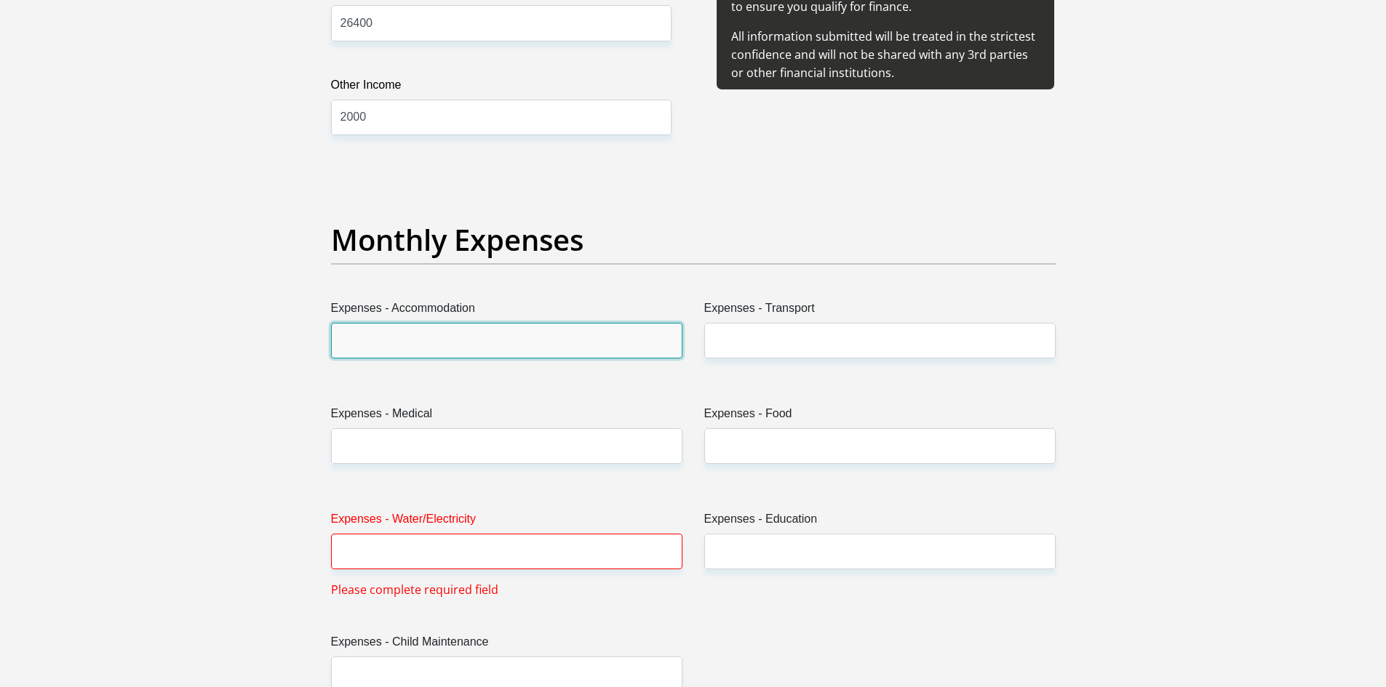
click at [414, 343] on input "Expenses - Accommodation" at bounding box center [506, 341] width 351 height 36
type input "4500"
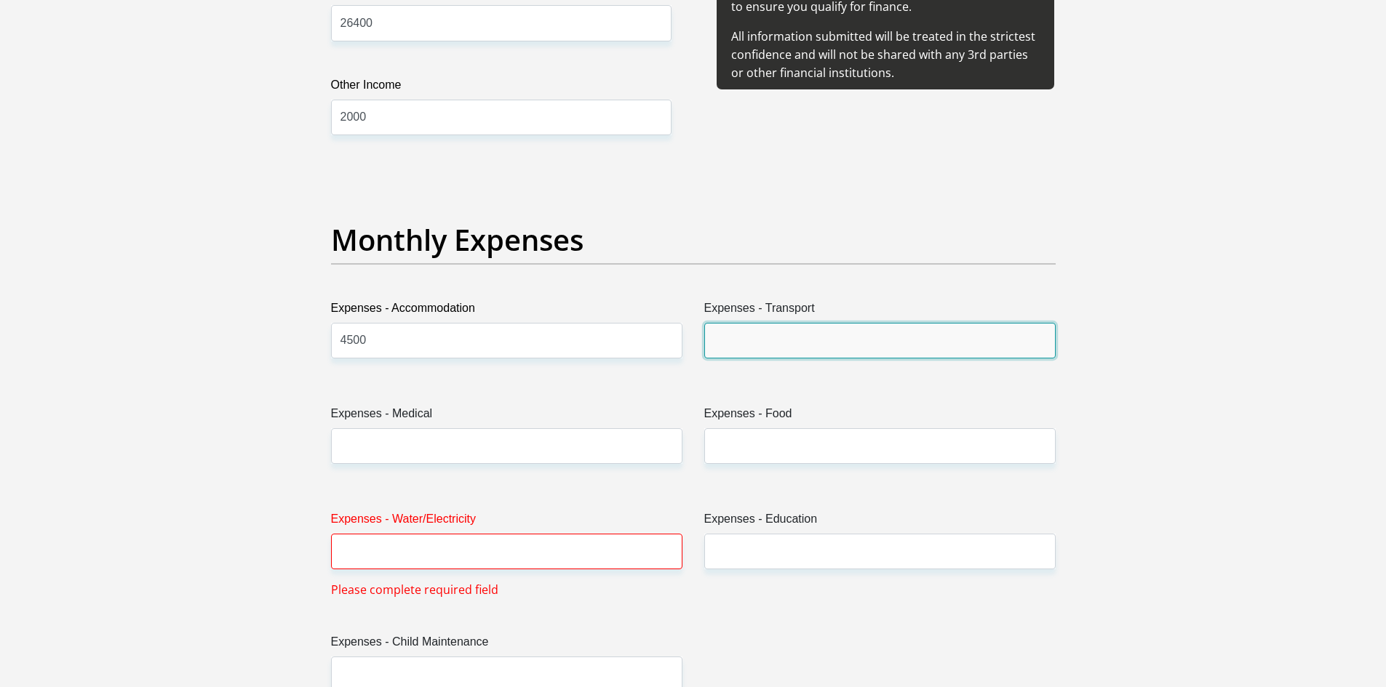
click at [727, 354] on input "Expenses - Transport" at bounding box center [879, 341] width 351 height 36
type input "2000"
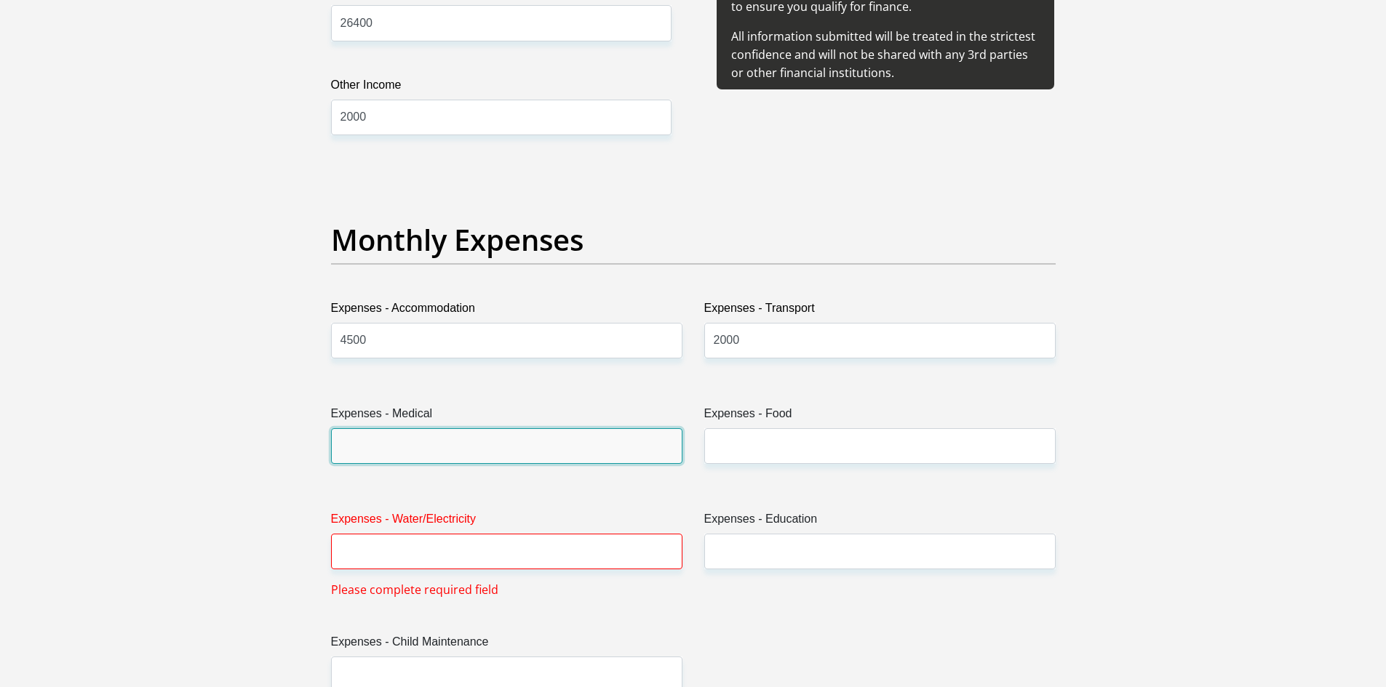
click at [536, 450] on input "Expenses - Medical" at bounding box center [506, 446] width 351 height 36
type input "200"
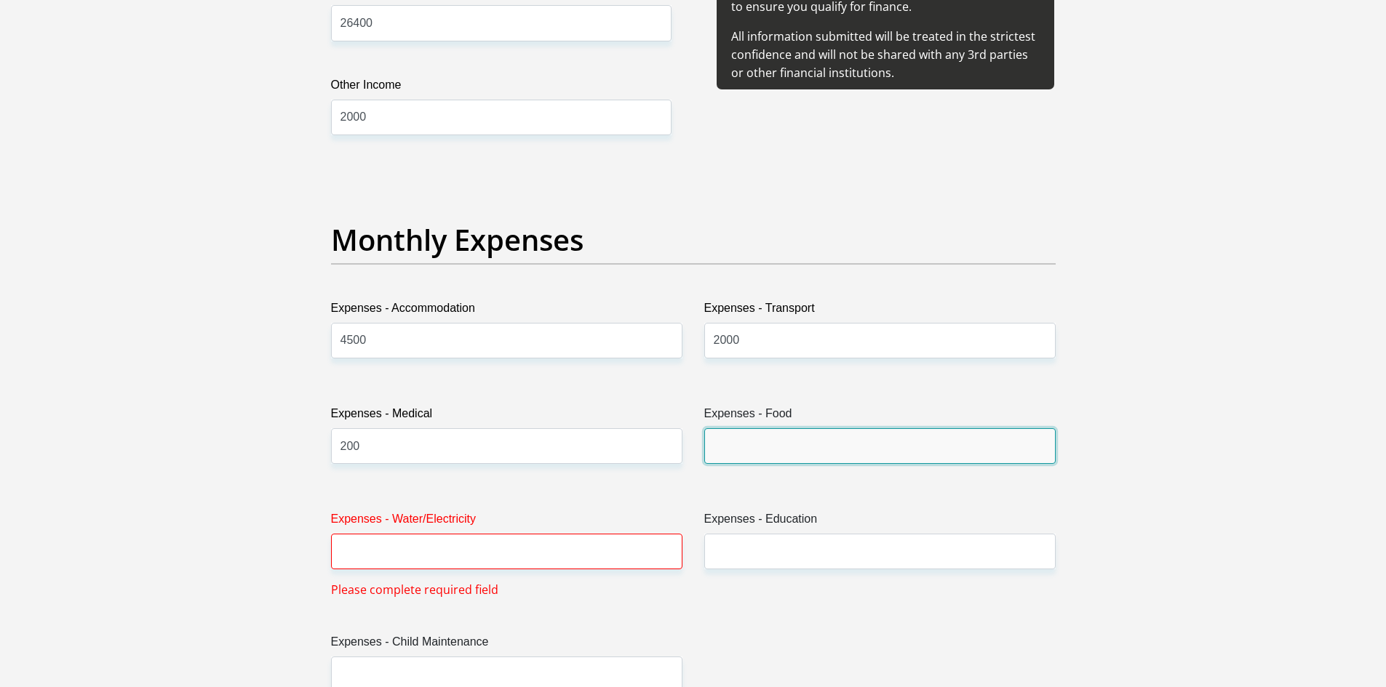
click at [768, 447] on input "Expenses - Food" at bounding box center [879, 446] width 351 height 36
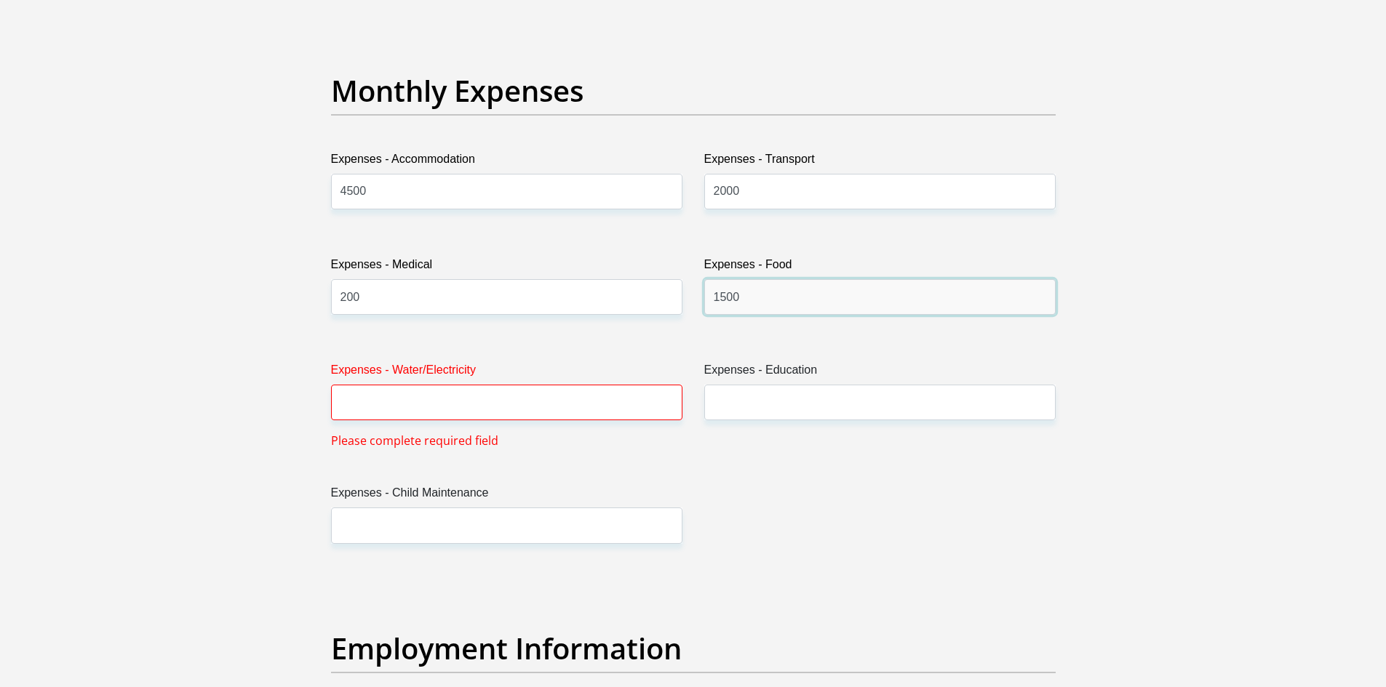
scroll to position [2182, 0]
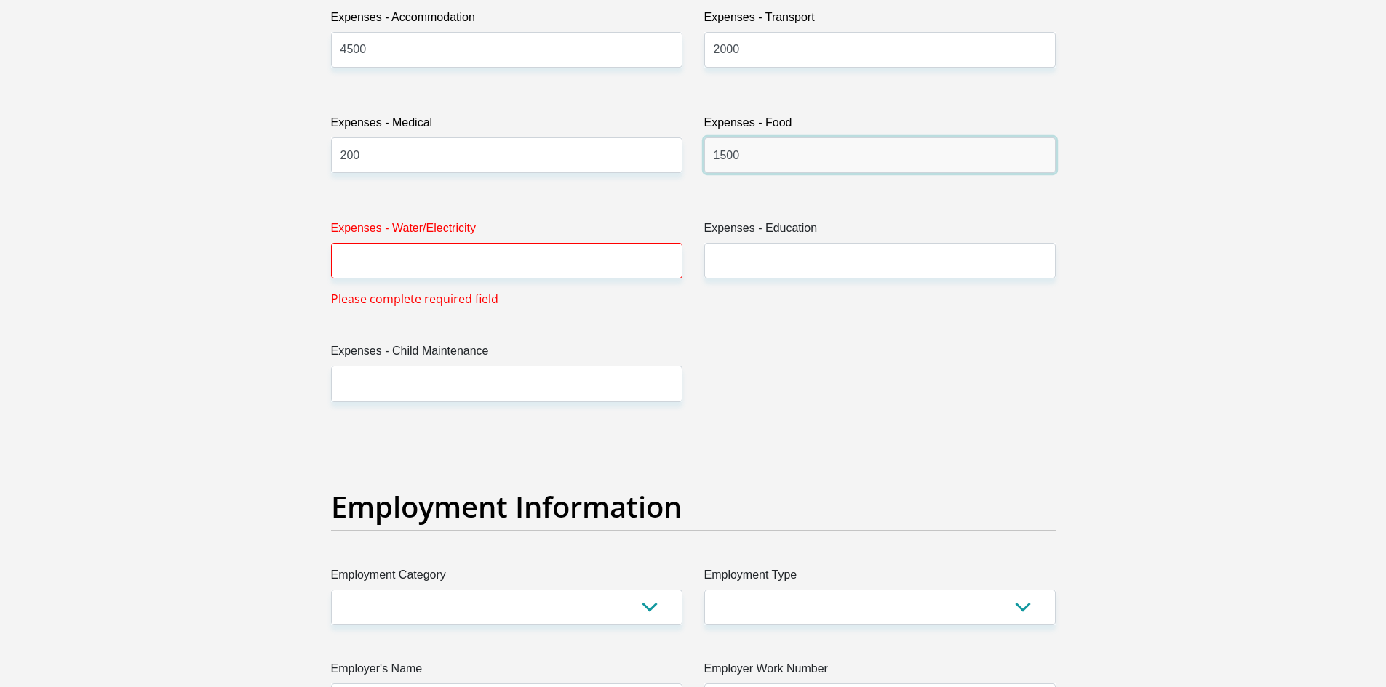
type input "1500"
click at [404, 255] on input "Expenses - Water/Electricity" at bounding box center [506, 261] width 351 height 36
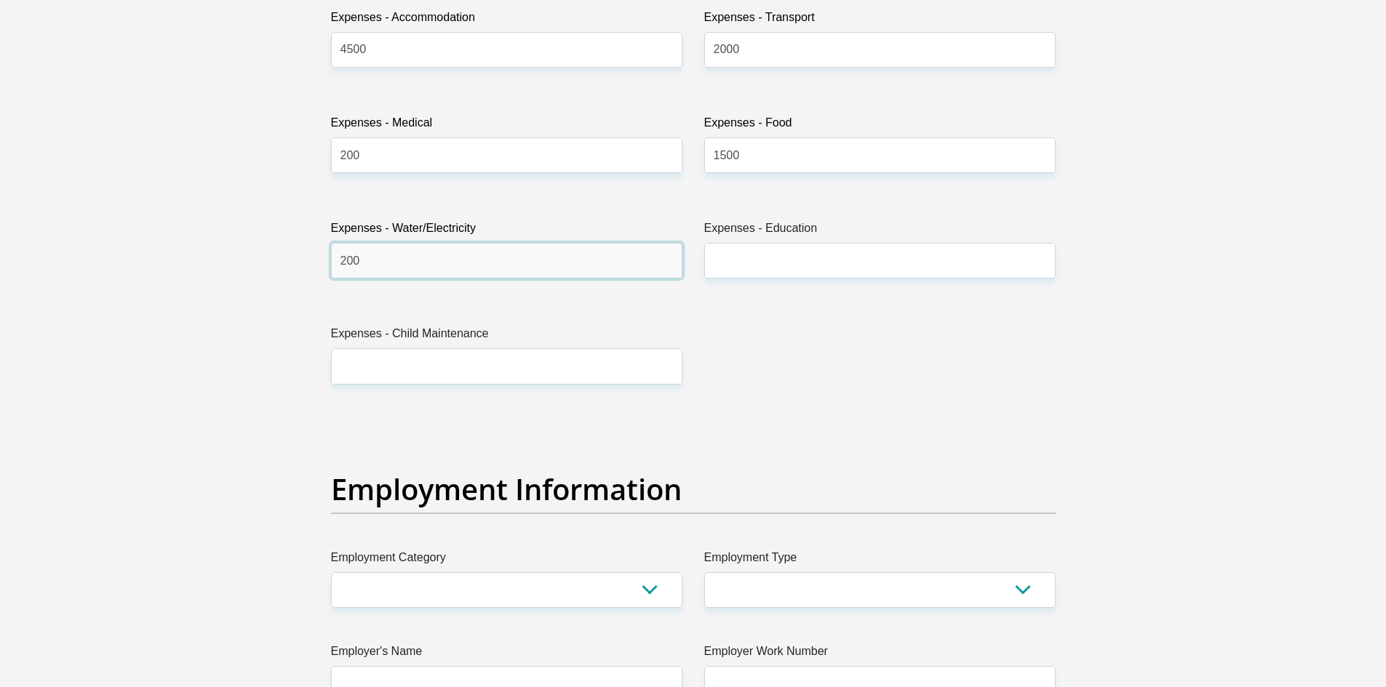
type input "200"
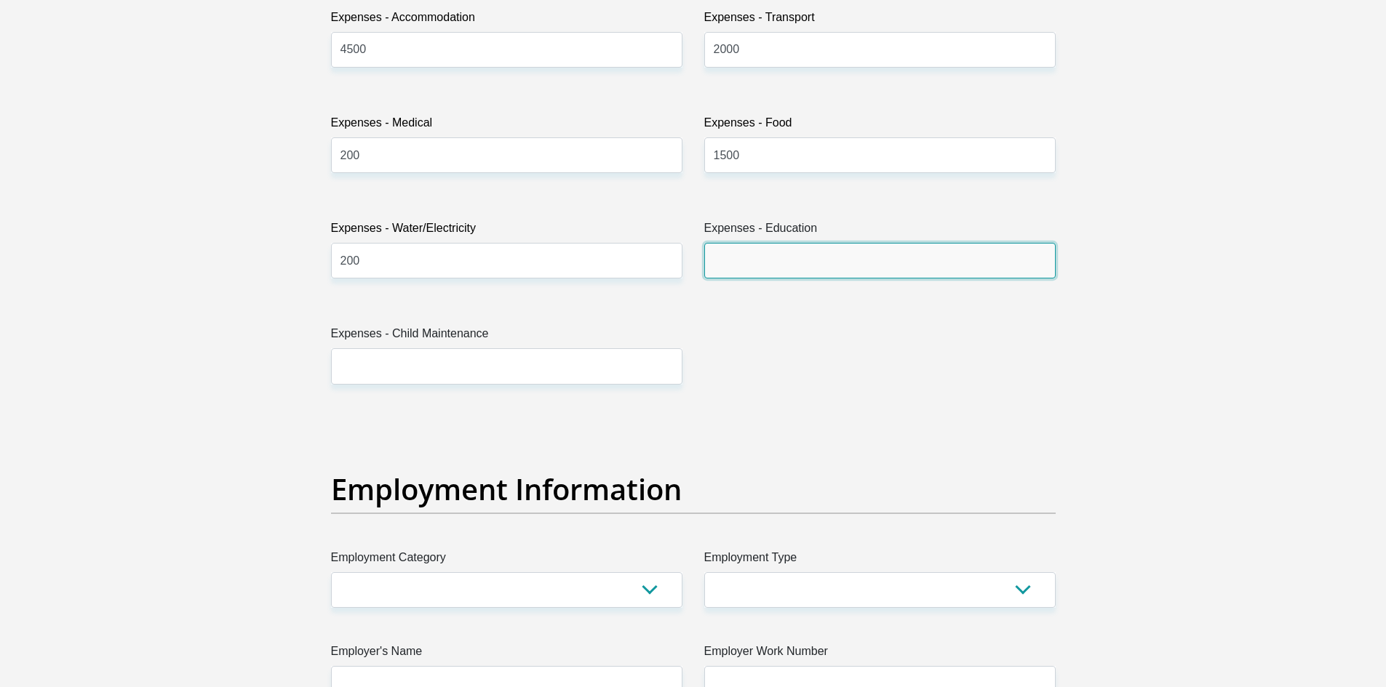
click at [739, 246] on input "Expenses - Education" at bounding box center [879, 261] width 351 height 36
type input "800"
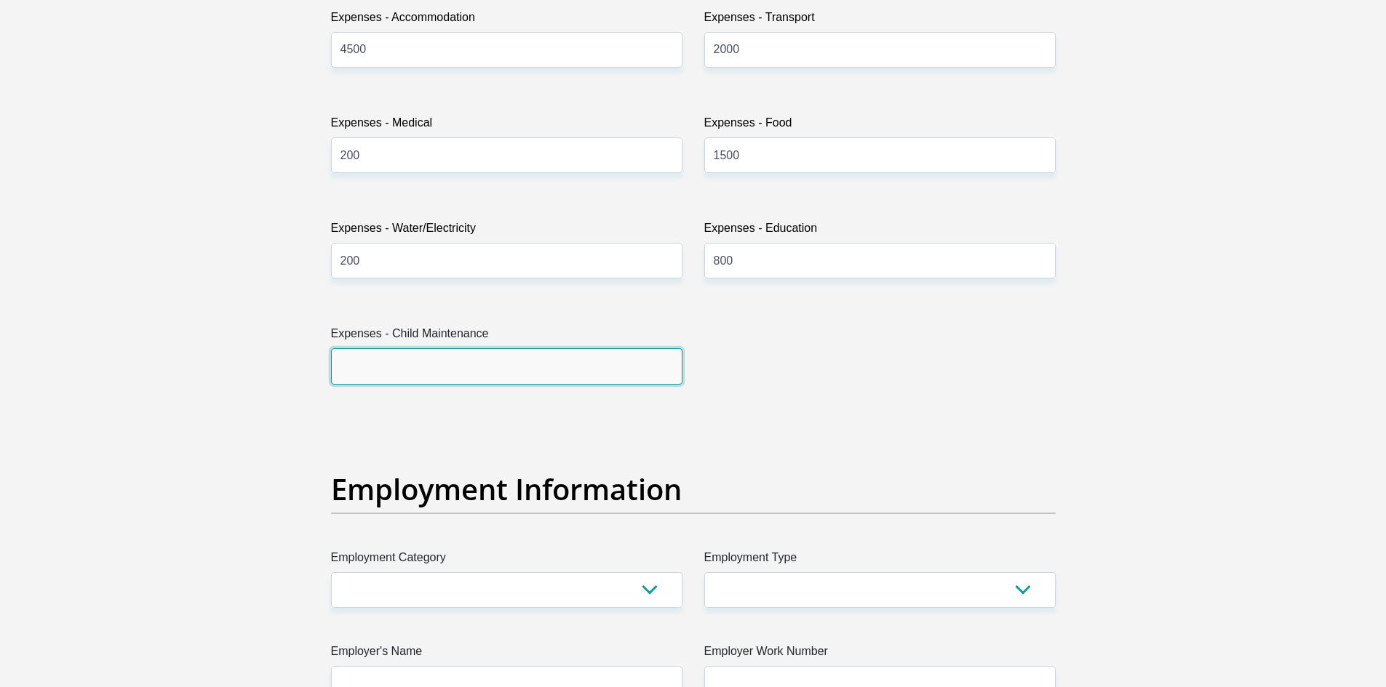
click at [463, 350] on input "Expenses - Child Maintenance" at bounding box center [506, 366] width 351 height 36
type input "2"
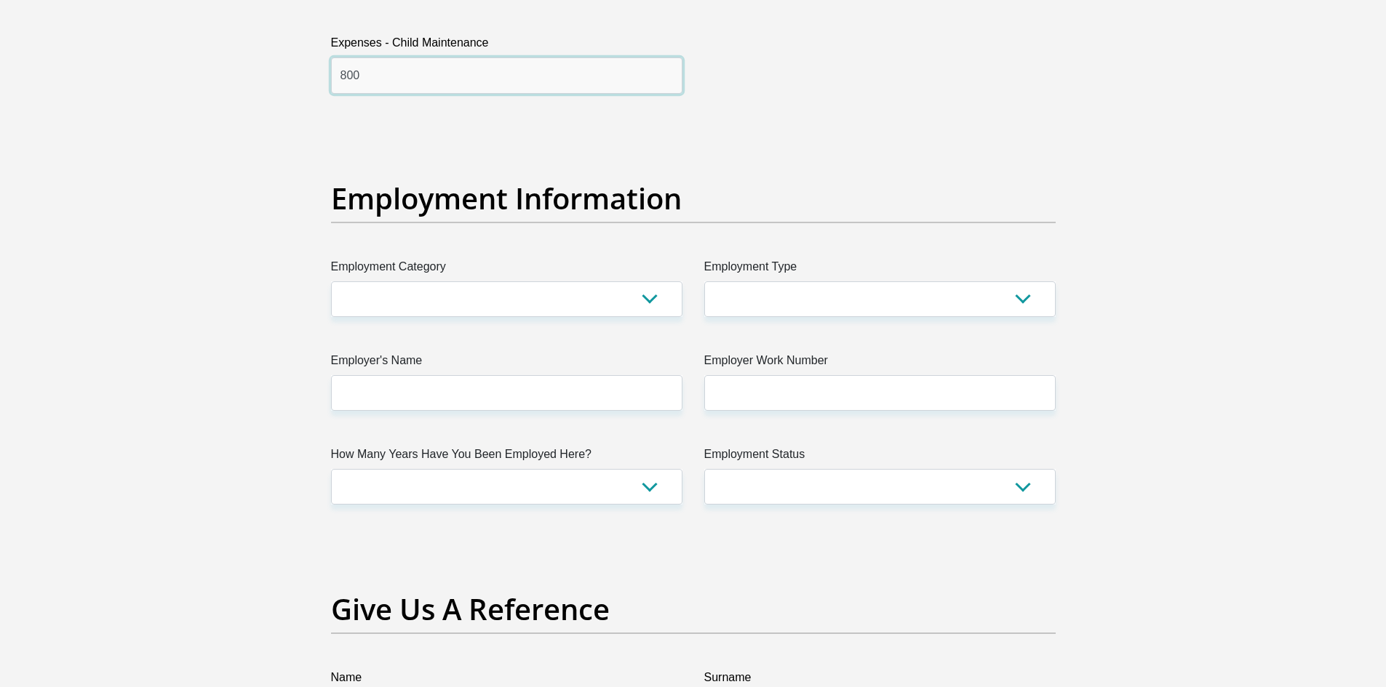
type input "800"
click at [551, 290] on select "AGRICULTURE ALCOHOL & TOBACCO CONSTRUCTION MATERIALS METALLURGY EQUIPMENT FOR R…" at bounding box center [506, 300] width 351 height 36
select select "76"
click at [331, 282] on select "AGRICULTURE ALCOHOL & TOBACCO CONSTRUCTION MATERIALS METALLURGY EQUIPMENT FOR R…" at bounding box center [506, 300] width 351 height 36
click at [794, 299] on select "College/Lecturer Craft Seller Creative Driver Executive Farmer Forces - Non Com…" at bounding box center [879, 300] width 351 height 36
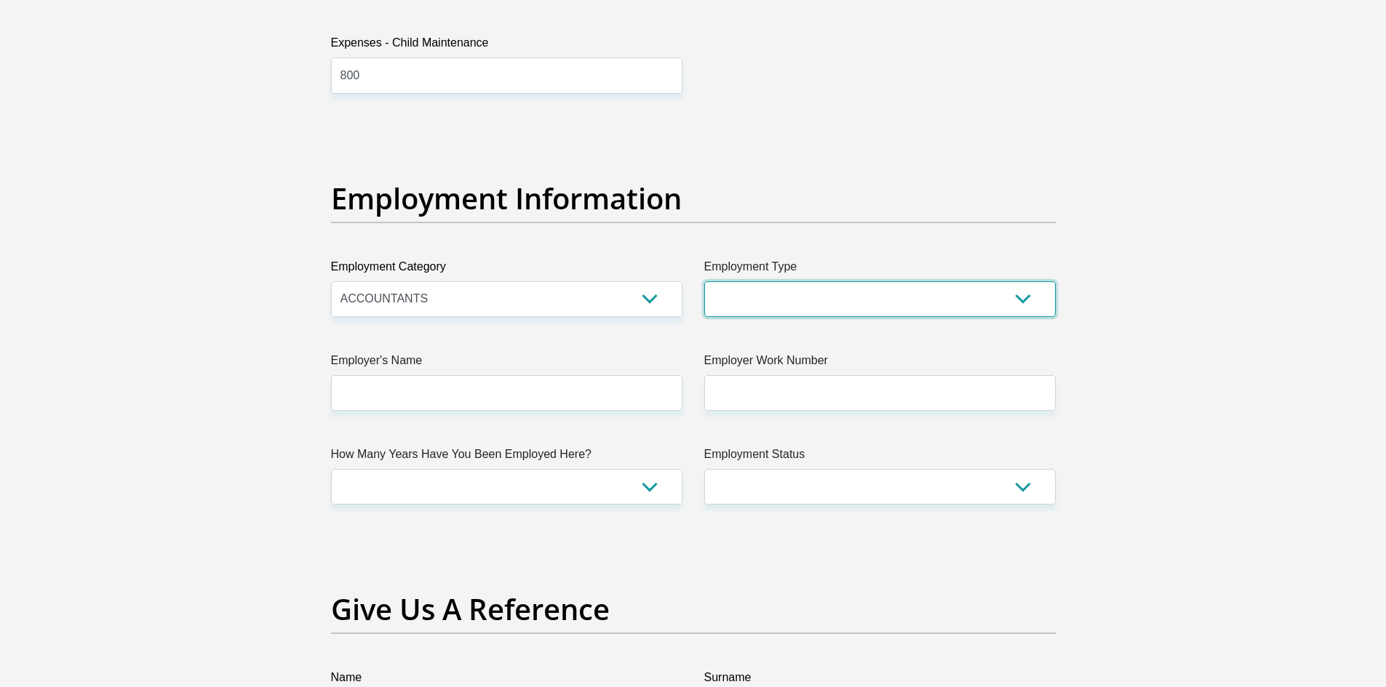
select select "Semi-Professional Worker"
click at [704, 282] on select "College/Lecturer Craft Seller Creative Driver Executive Farmer Forces - Non Com…" at bounding box center [879, 300] width 351 height 36
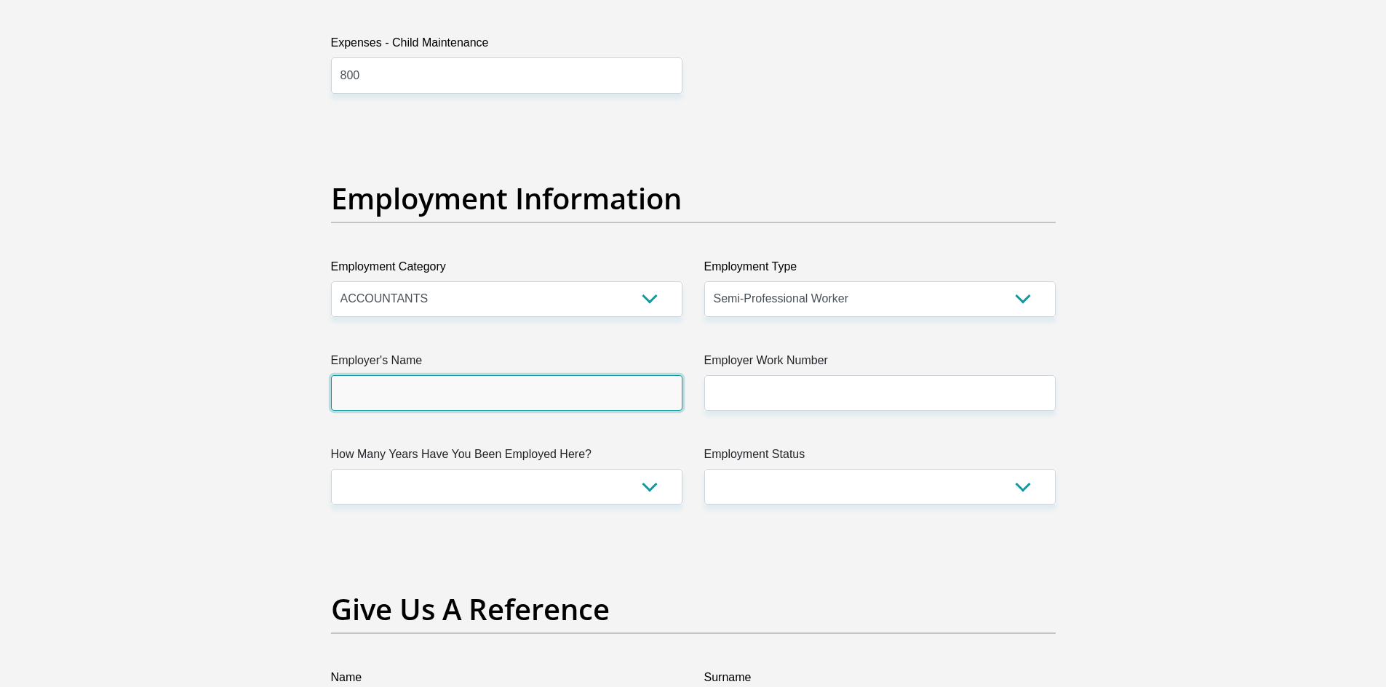
click at [478, 395] on input "Employer's Name" at bounding box center [506, 393] width 351 height 36
type input "SleepoverManagement"
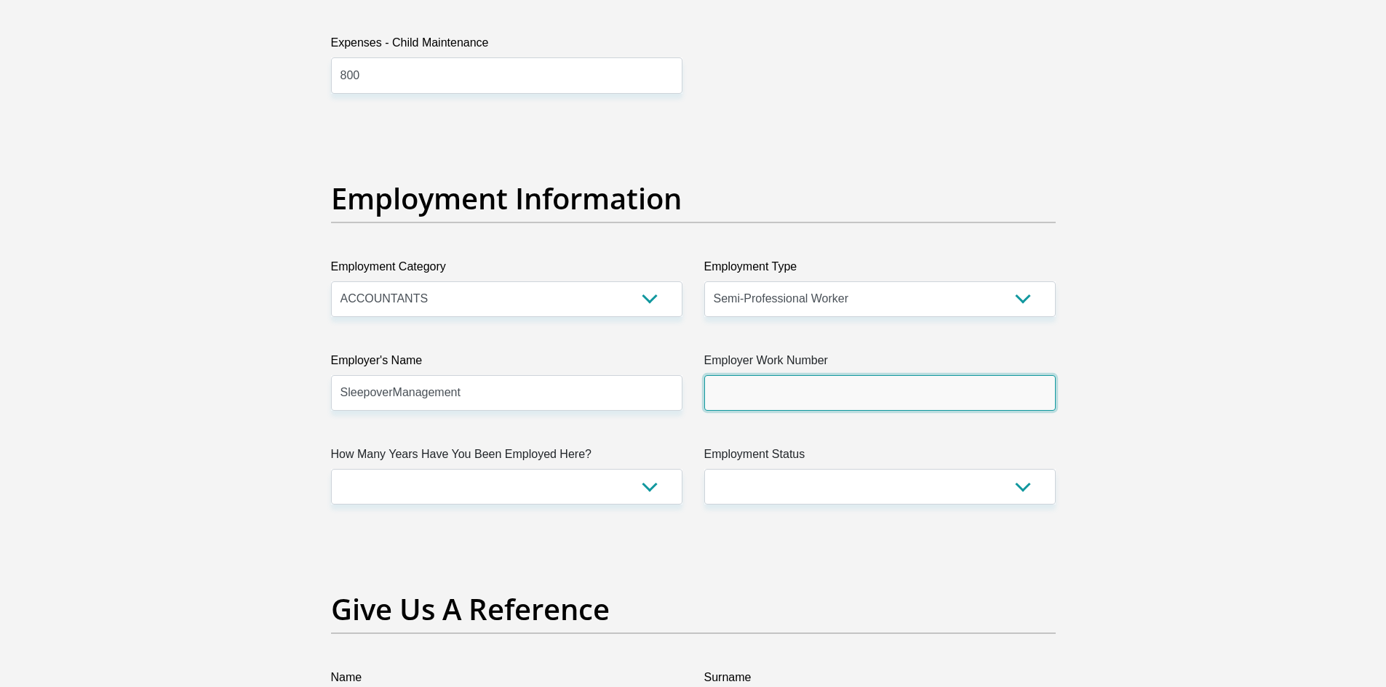
click at [745, 379] on input "Employer Work Number" at bounding box center [879, 393] width 351 height 36
type input "0101109900"
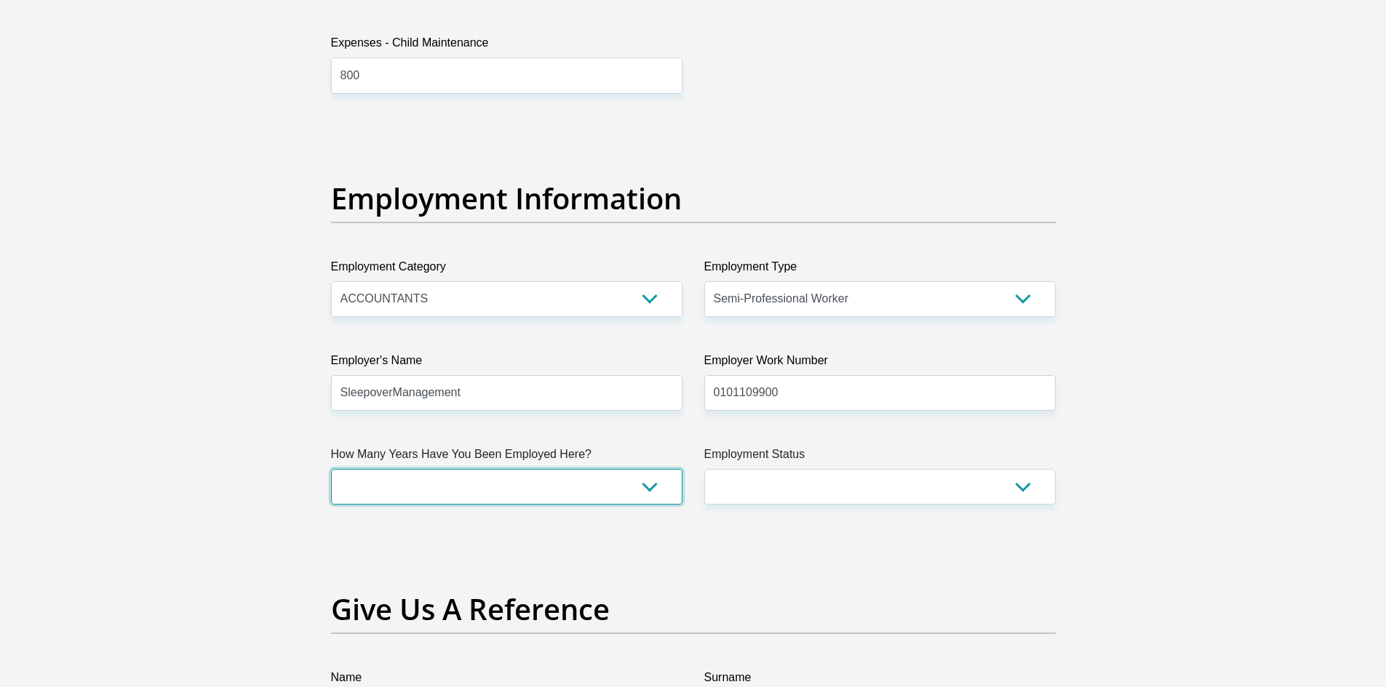
click at [615, 487] on select "less than 1 year 1-3 years 3-5 years 5+ years" at bounding box center [506, 487] width 351 height 36
select select "24"
click at [331, 469] on select "less than 1 year 1-3 years 3-5 years 5+ years" at bounding box center [506, 487] width 351 height 36
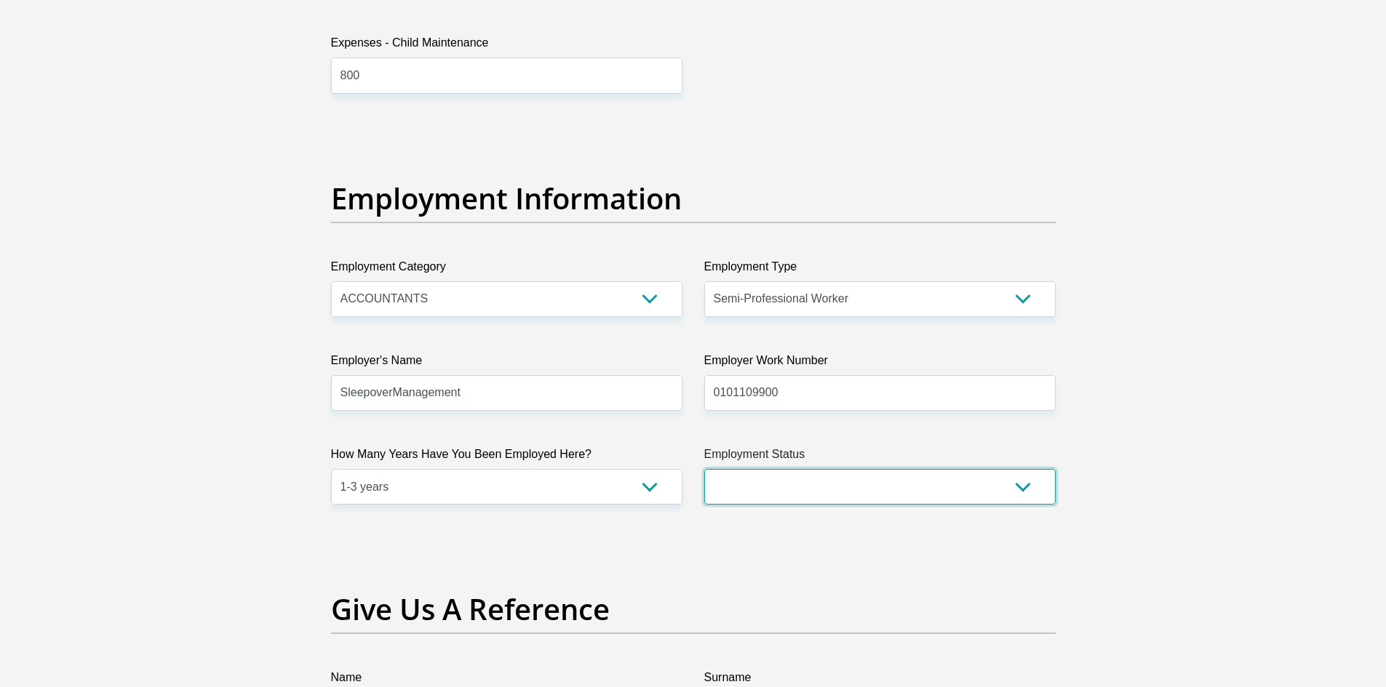
click at [762, 476] on select "Permanent/Full-time Part-time/Casual Contract Worker Self-Employed Housewife Re…" at bounding box center [879, 487] width 351 height 36
select select "1"
click at [704, 469] on select "Permanent/Full-time Part-time/Casual Contract Worker Self-Employed Housewife Re…" at bounding box center [879, 487] width 351 height 36
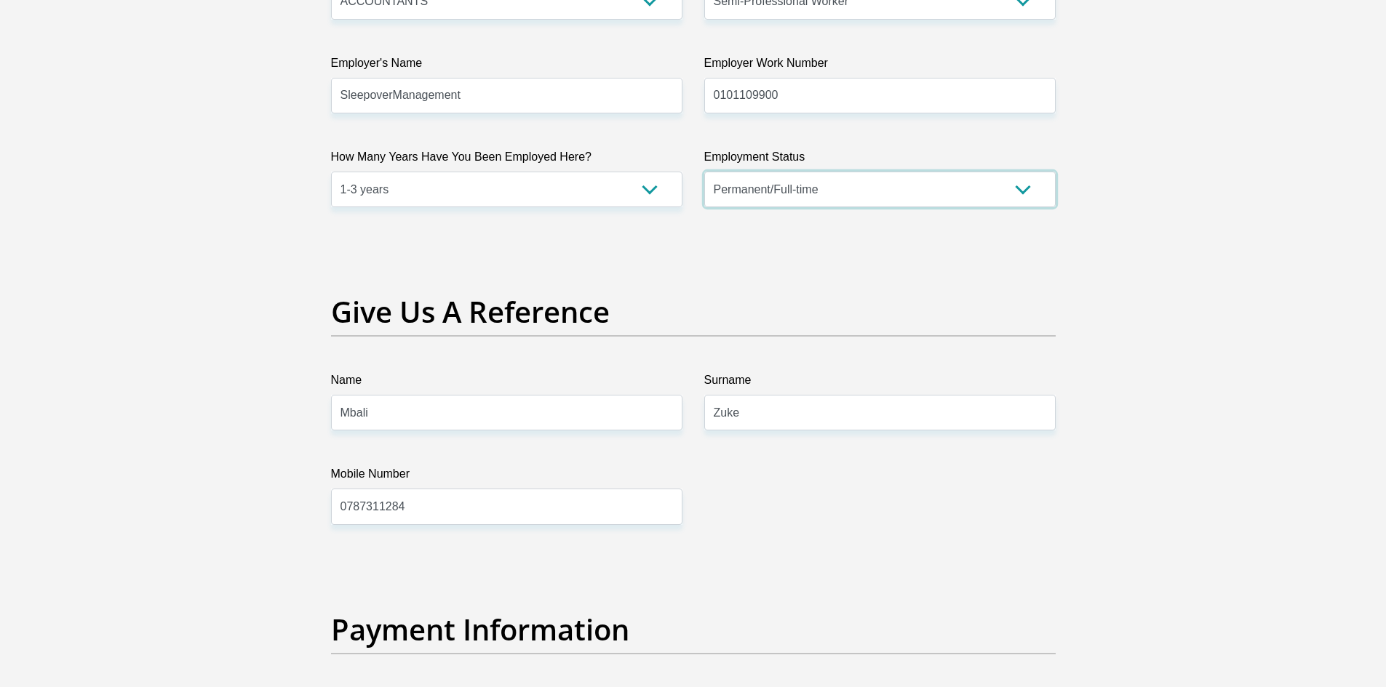
scroll to position [2910, 0]
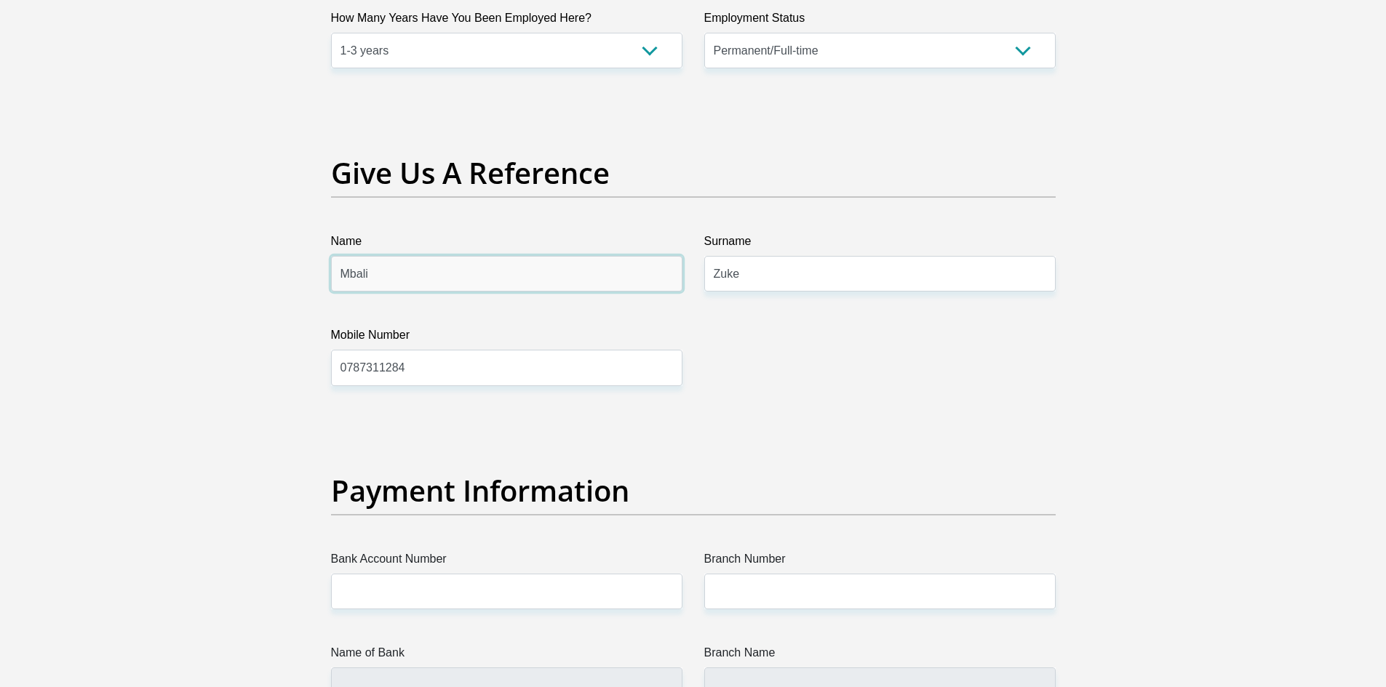
drag, startPoint x: 397, startPoint y: 284, endPoint x: 320, endPoint y: 305, distance: 79.7
type input "Amanda"
type input "Netsianda"
drag, startPoint x: 392, startPoint y: 369, endPoint x: 206, endPoint y: 391, distance: 187.5
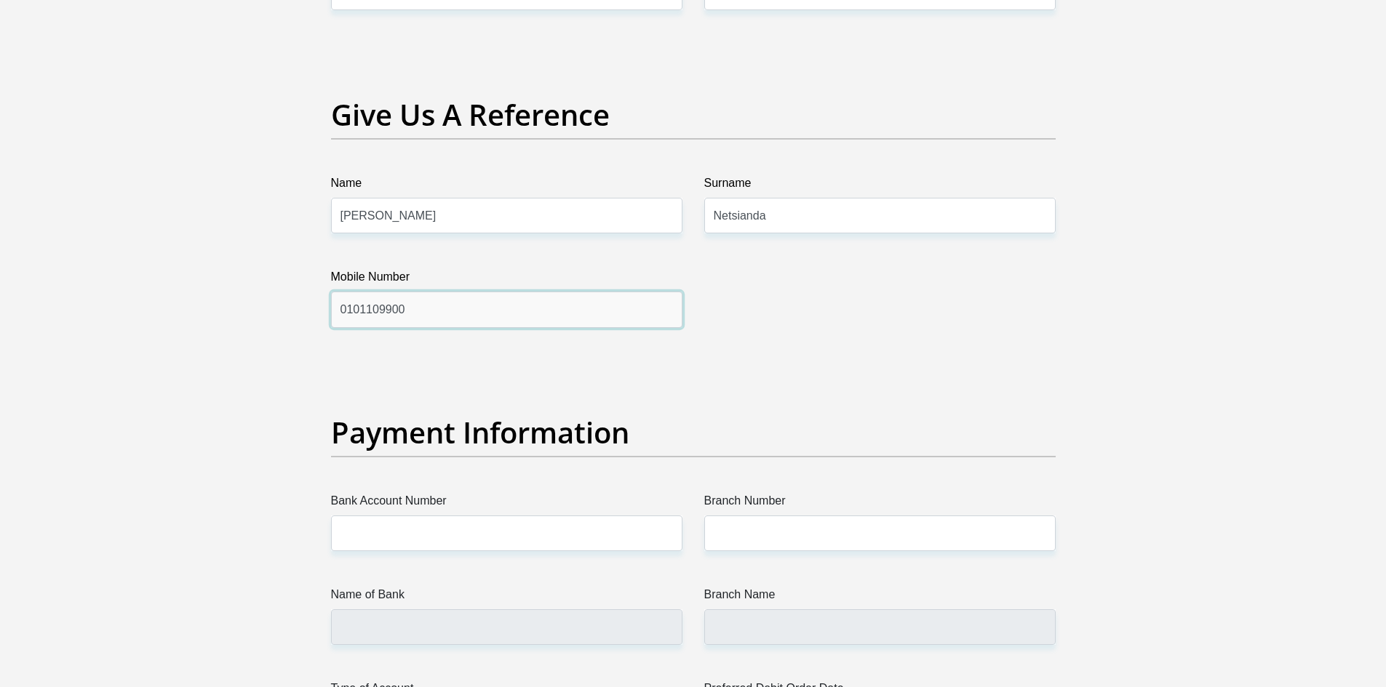
scroll to position [3128, 0]
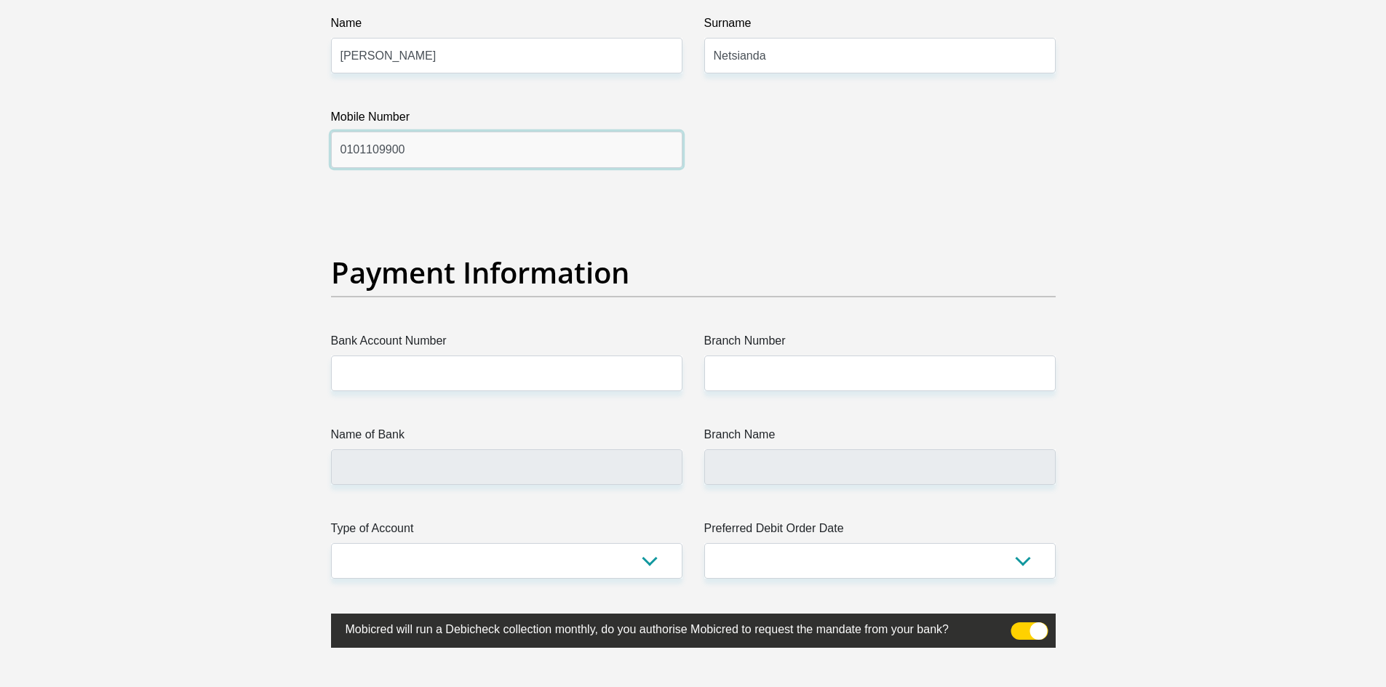
type input "0101109900"
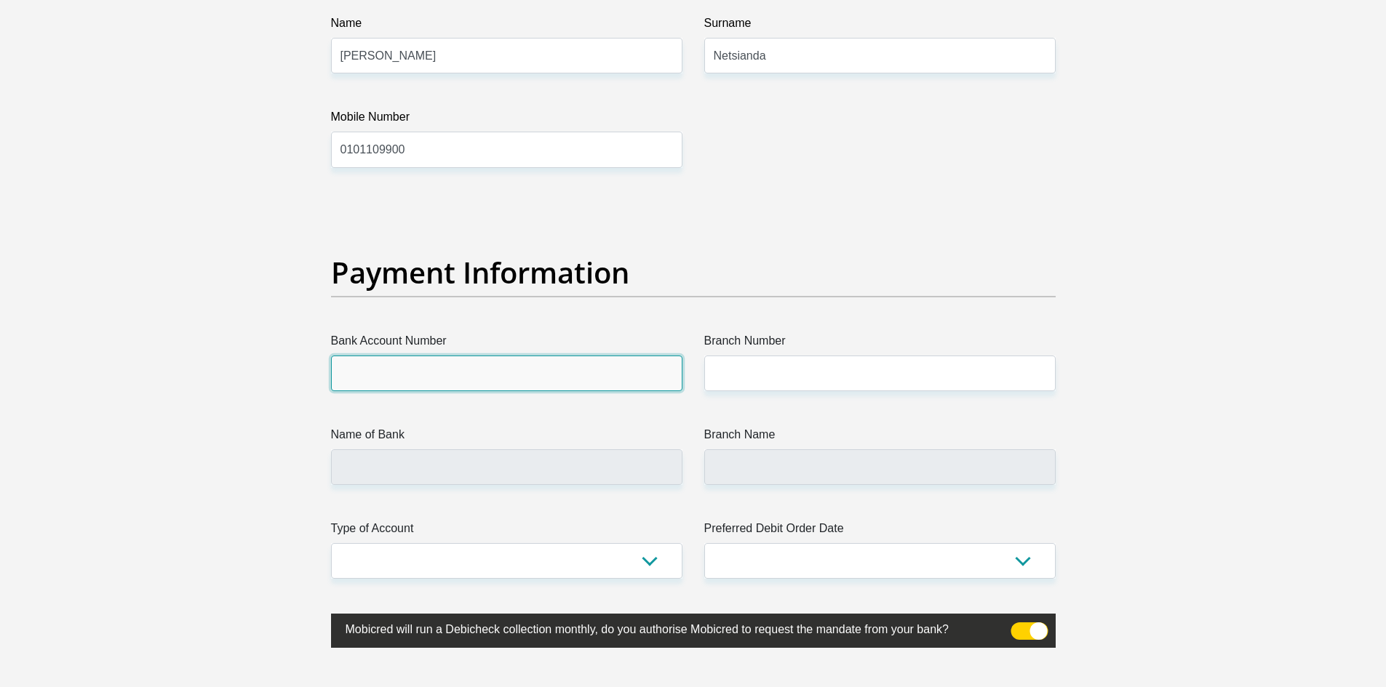
click at [455, 364] on input "Bank Account Number" at bounding box center [506, 374] width 351 height 36
type input "1268114383"
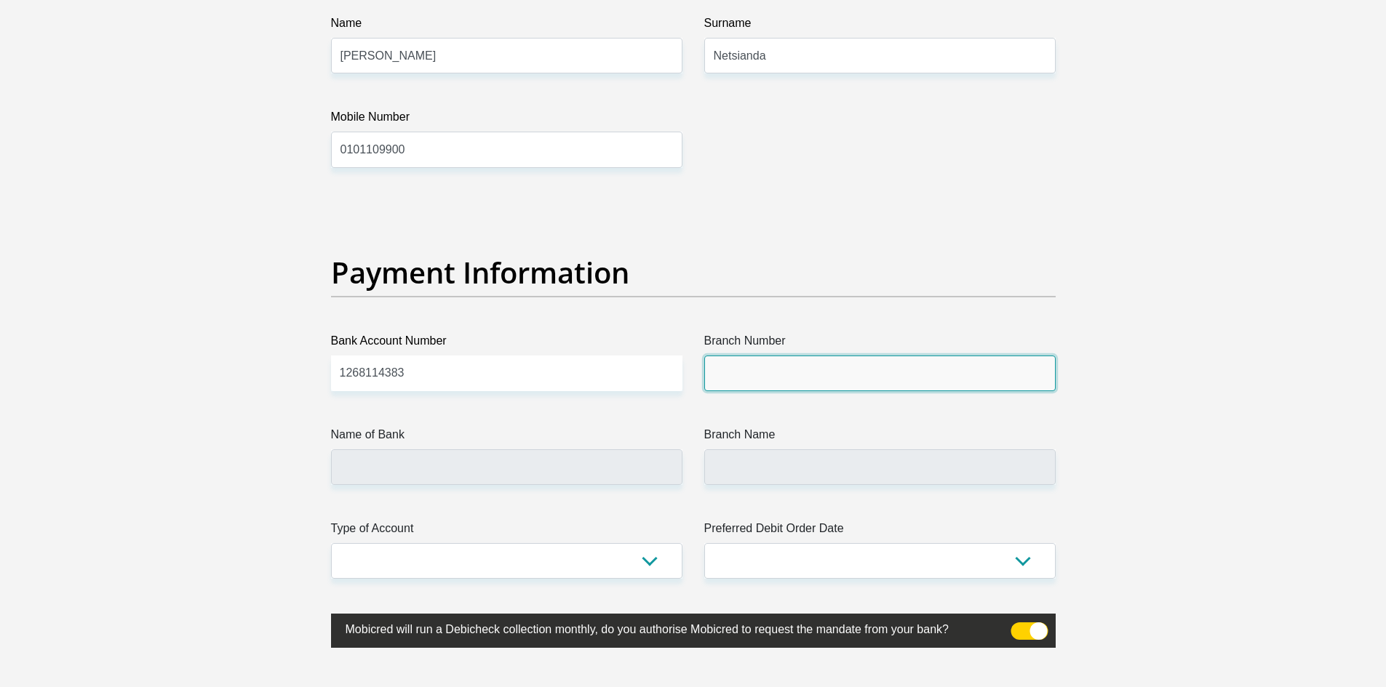
click at [781, 378] on input "Branch Number" at bounding box center [879, 374] width 351 height 36
type input "197205"
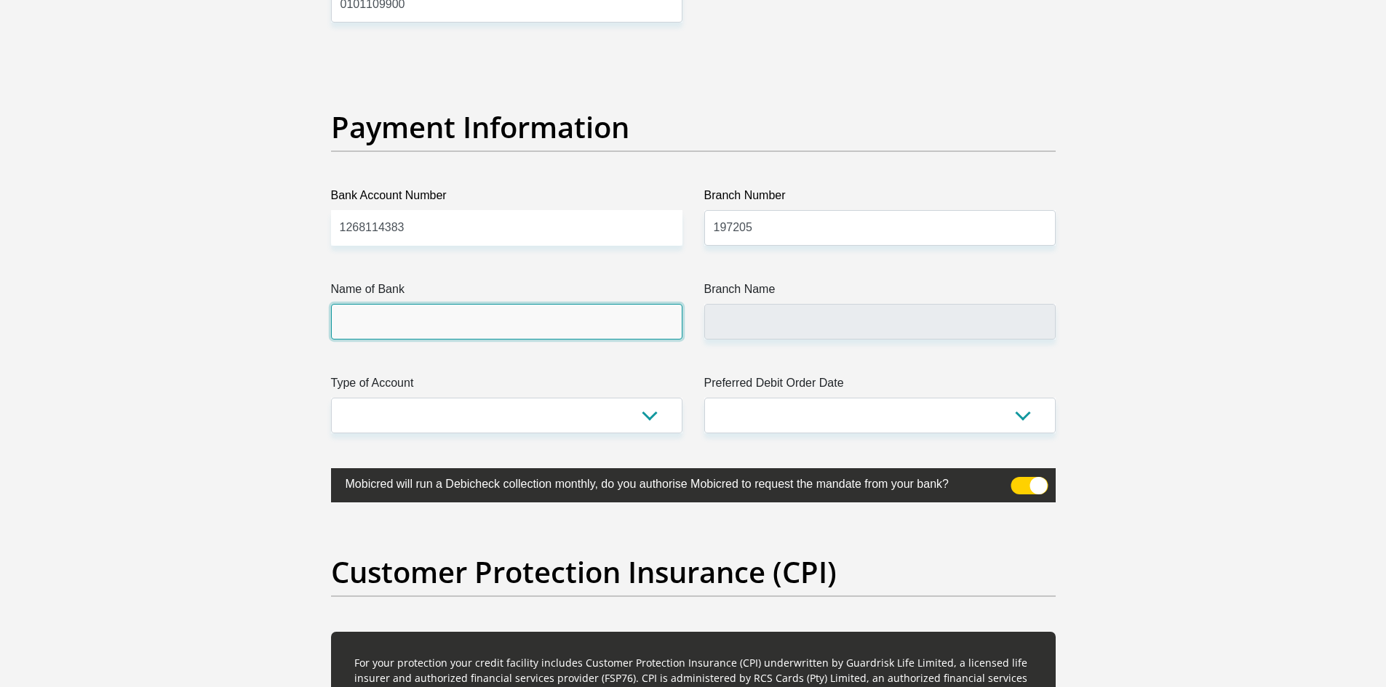
click at [493, 325] on input "Name of Bank" at bounding box center [506, 322] width 351 height 36
type input "NEDBANK"
type input "NEDBANK HYDE PARK"
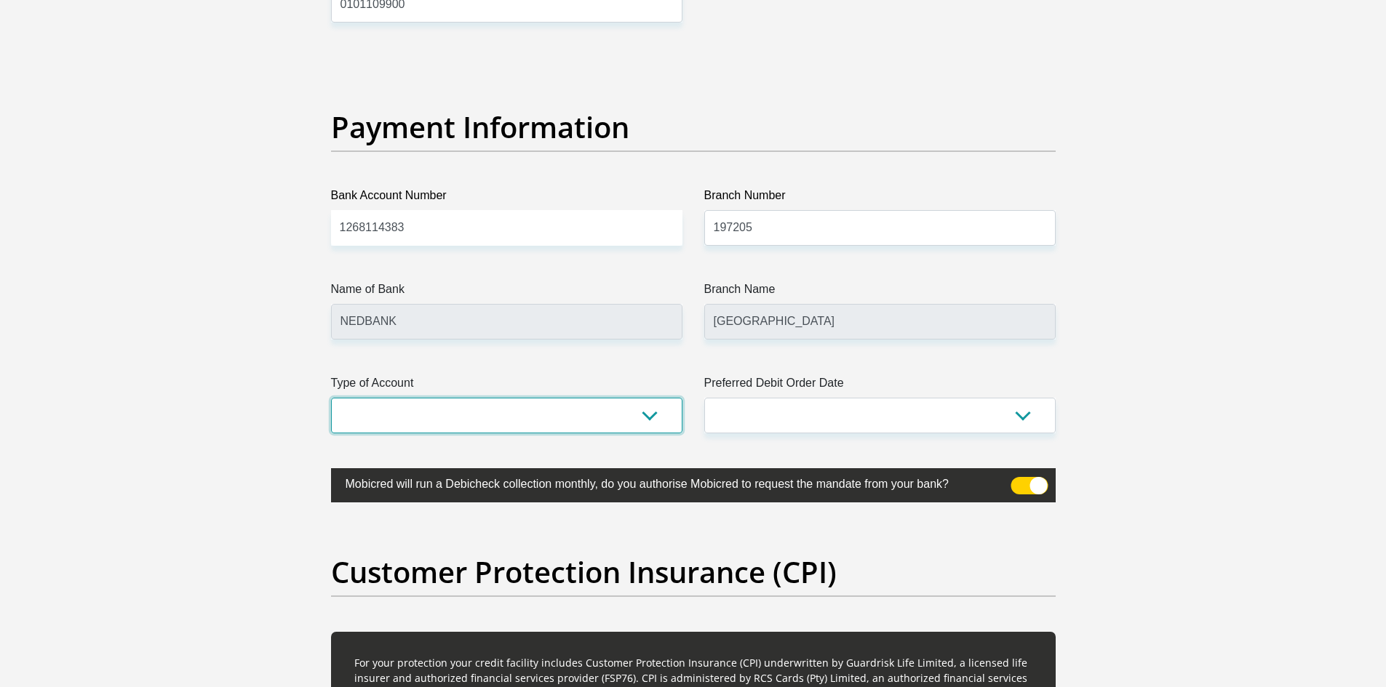
click at [443, 416] on select "Cheque Savings" at bounding box center [506, 416] width 351 height 36
select select "CUR"
click at [331, 398] on select "Cheque Savings" at bounding box center [506, 416] width 351 height 36
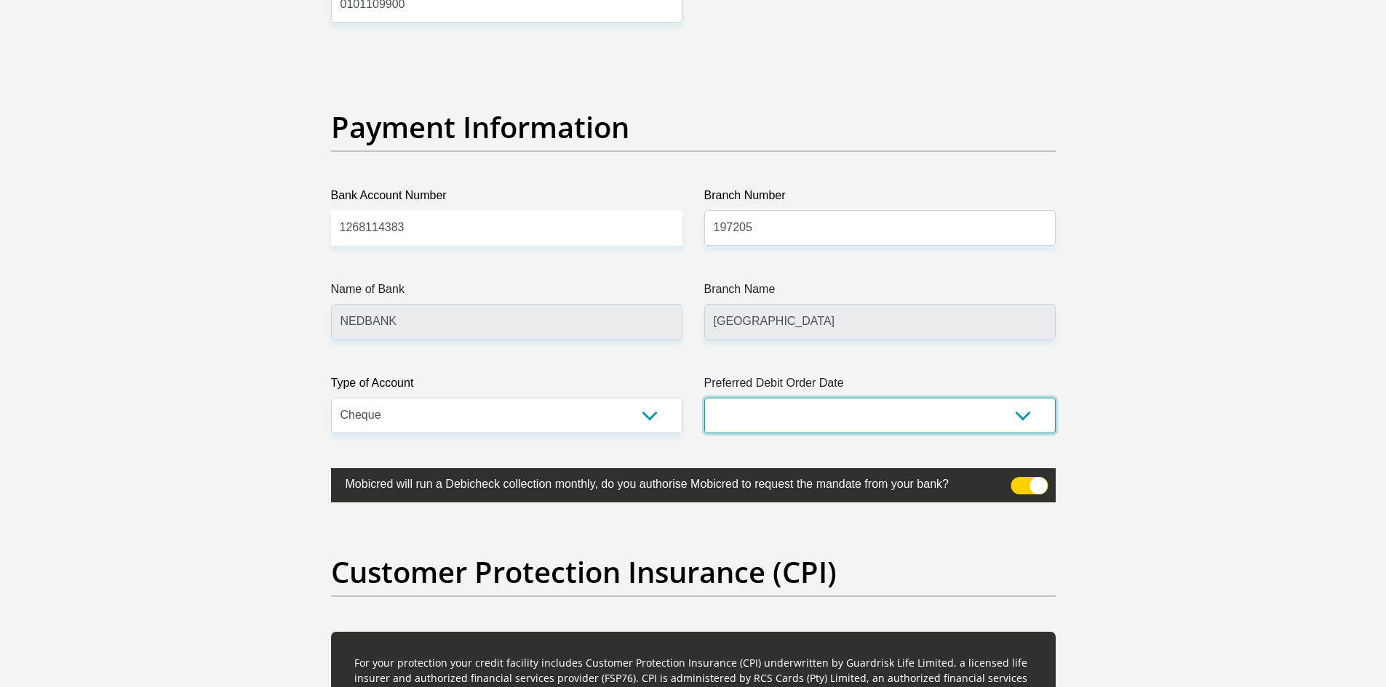
click at [716, 422] on select "1st 2nd 3rd 4th 5th 7th 18th 19th 20th 21st 22nd 23rd 24th 25th 26th 27th 28th …" at bounding box center [879, 416] width 351 height 36
select select "25"
click at [704, 398] on select "1st 2nd 3rd 4th 5th 7th 18th 19th 20th 21st 22nd 23rd 24th 25th 26th 27th 28th …" at bounding box center [879, 416] width 351 height 36
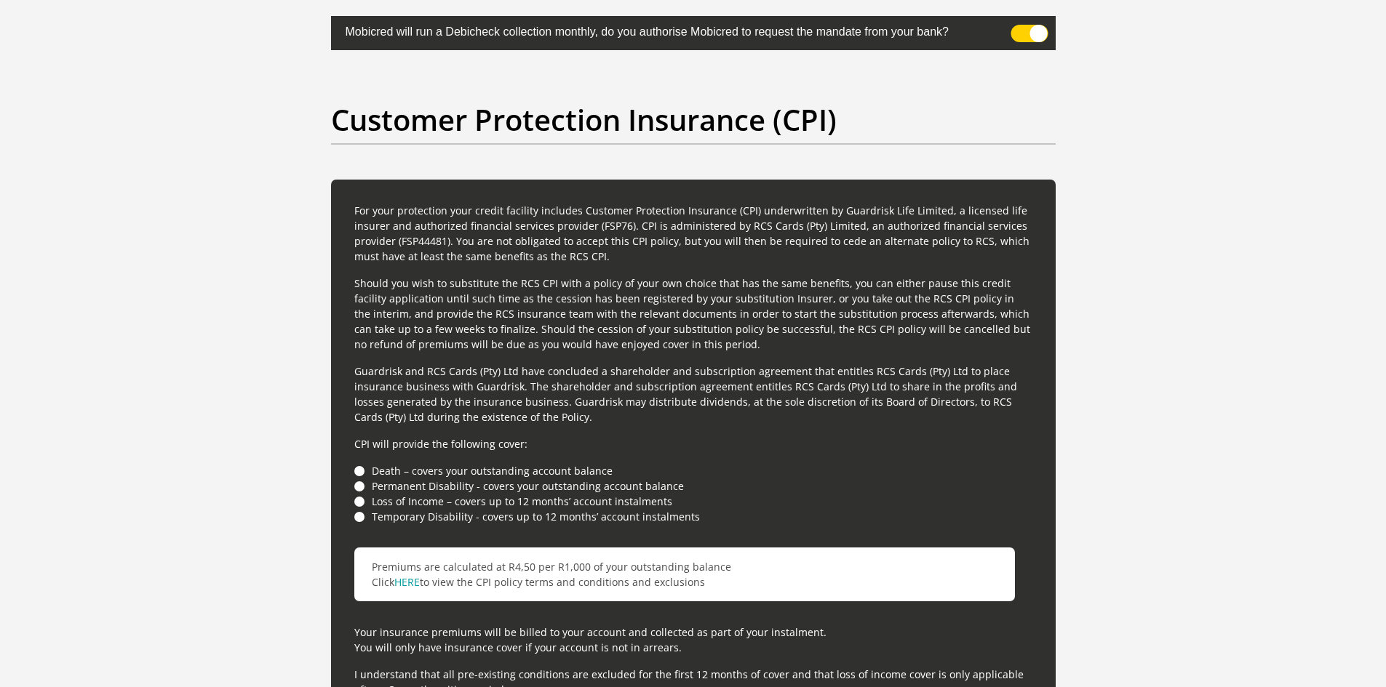
scroll to position [3855, 0]
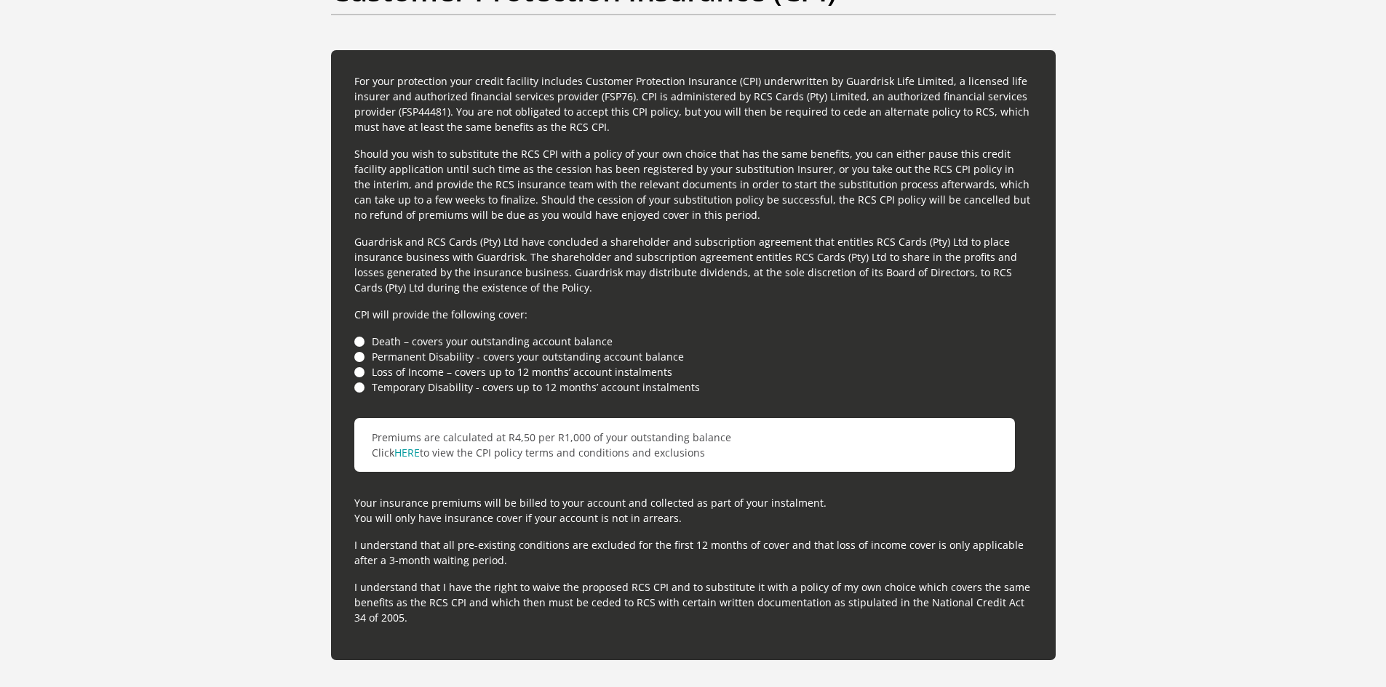
click at [359, 338] on li "Death – covers your outstanding account balance" at bounding box center [693, 341] width 678 height 15
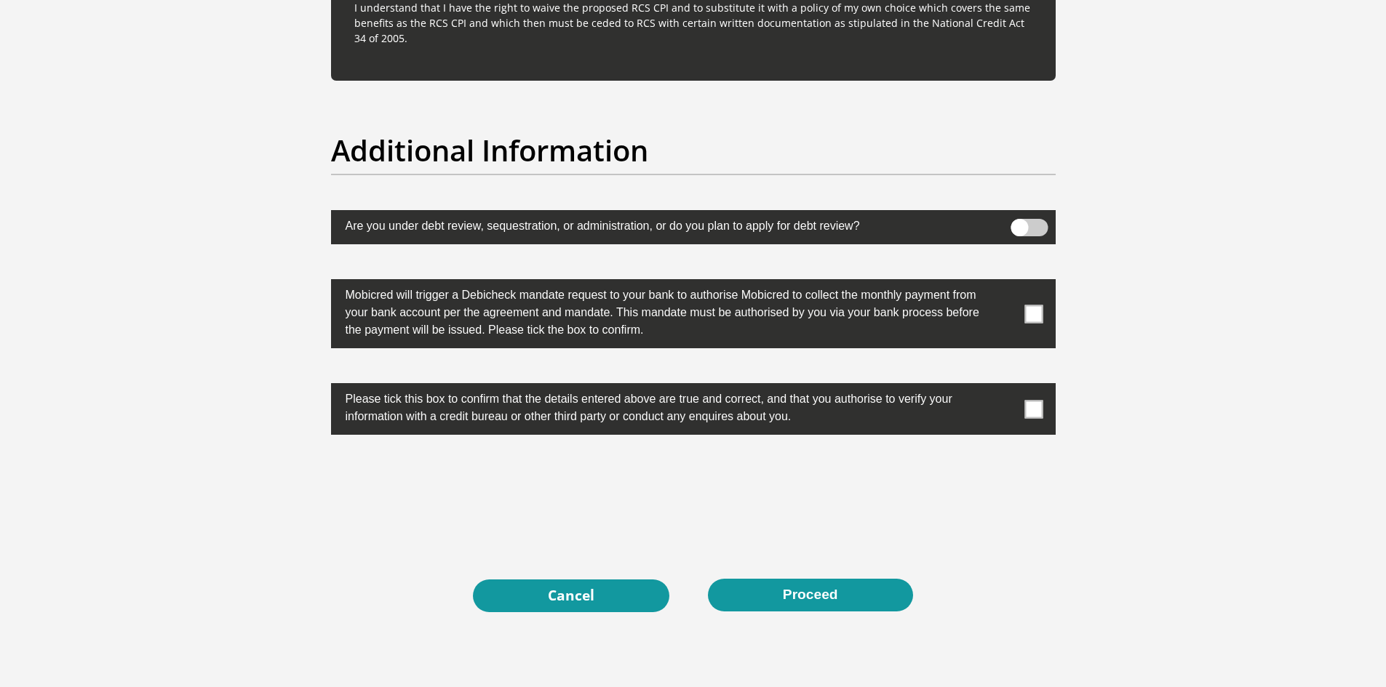
scroll to position [4437, 0]
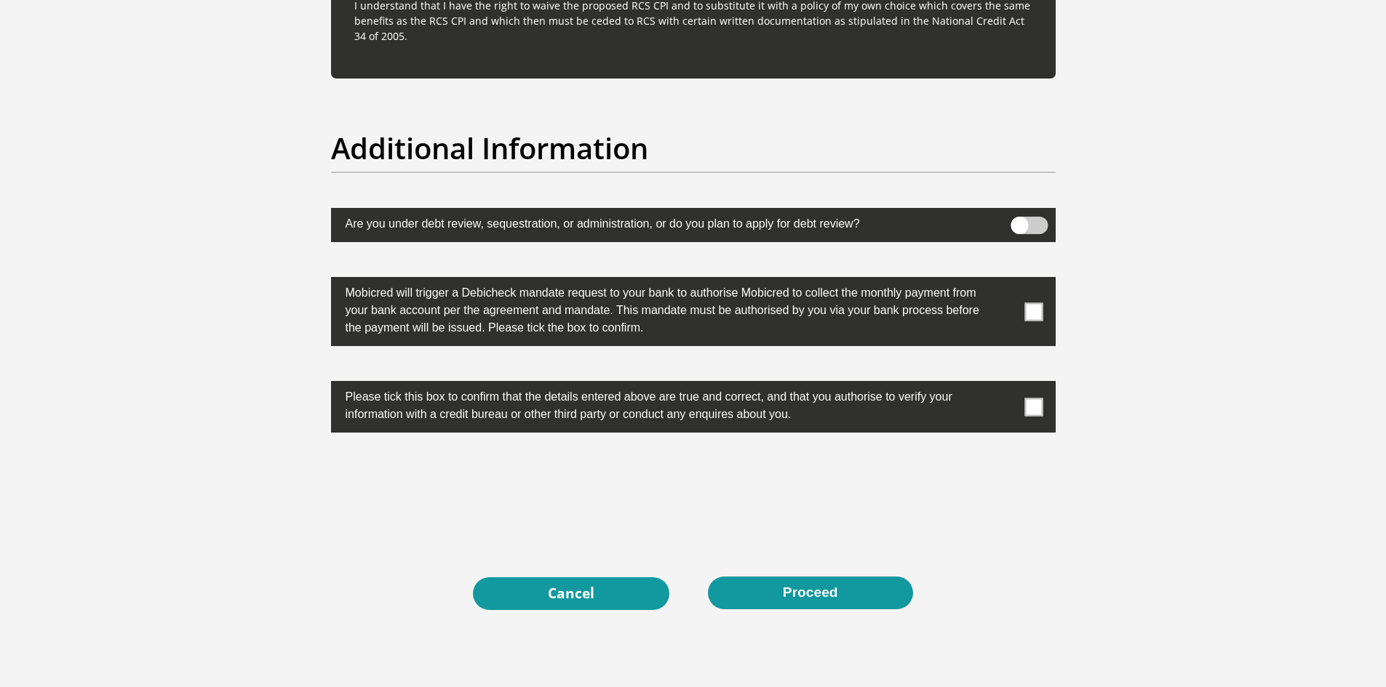
click at [1031, 311] on span at bounding box center [1033, 312] width 18 height 18
click at [1005, 281] on input "checkbox" at bounding box center [1005, 281] width 0 height 0
click at [1037, 406] on span at bounding box center [1033, 407] width 18 height 18
click at [1005, 385] on input "checkbox" at bounding box center [1005, 385] width 0 height 0
click at [835, 602] on button "Proceed" at bounding box center [810, 593] width 205 height 33
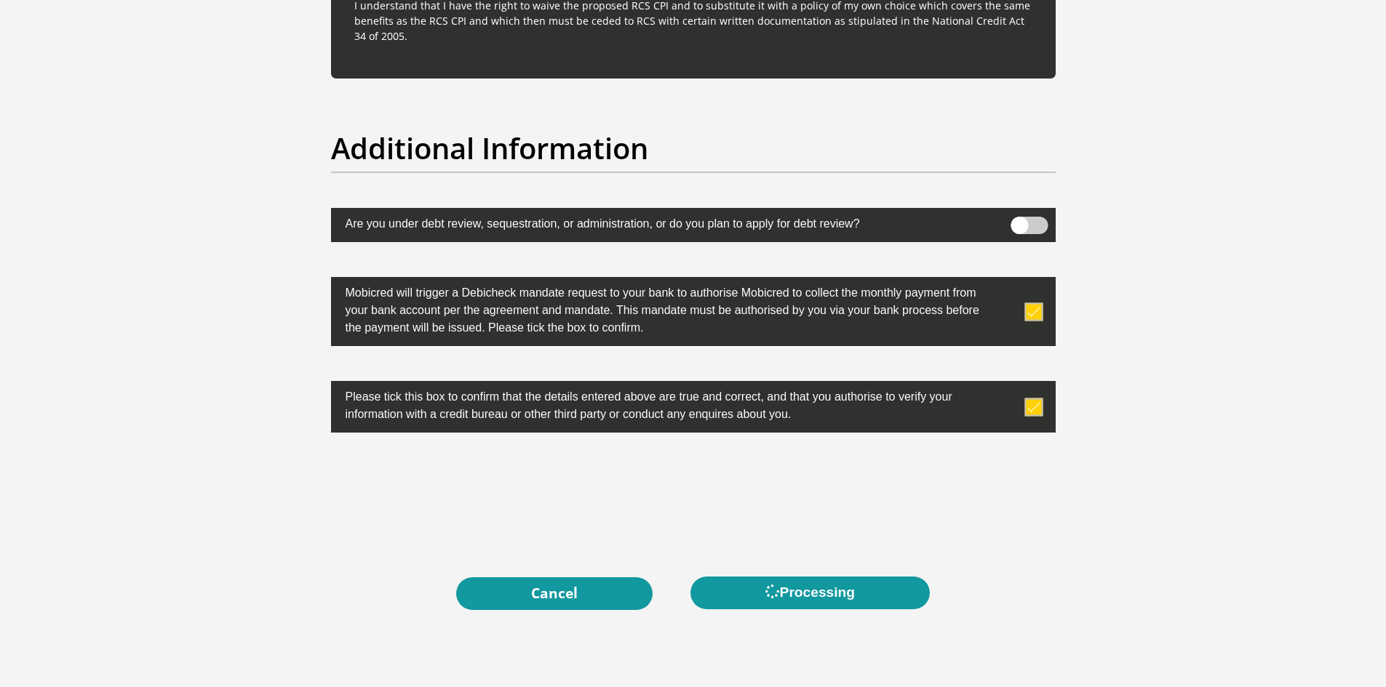
scroll to position [0, 0]
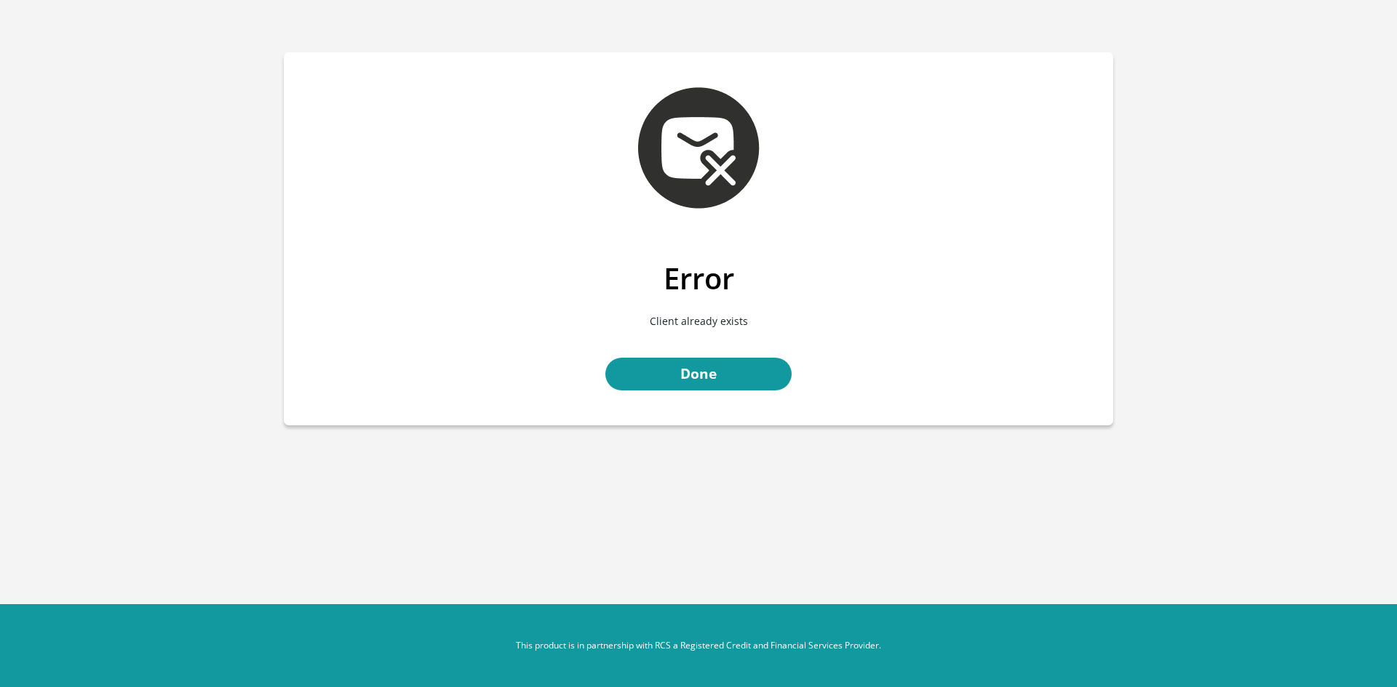
click at [715, 356] on div "Error Client already exists Done" at bounding box center [698, 343] width 829 height 164
click at [714, 367] on link "Done" at bounding box center [698, 374] width 186 height 33
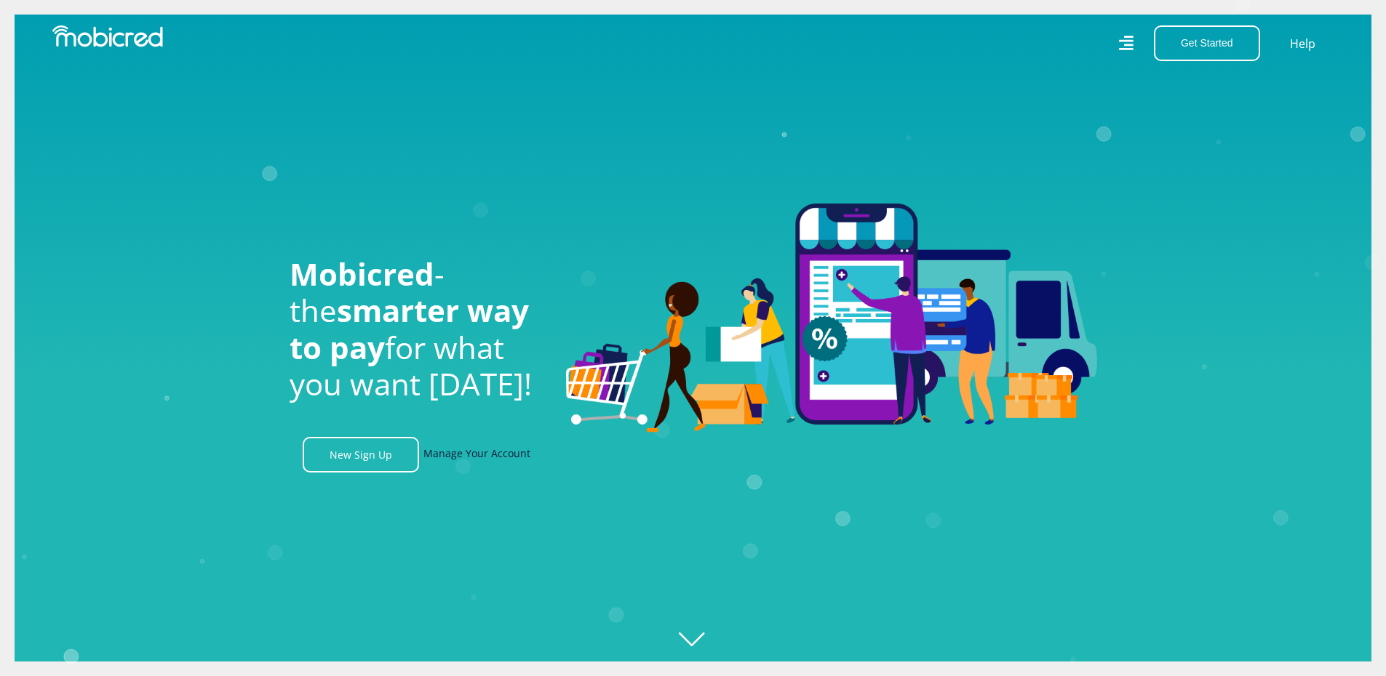
click at [437, 466] on link "Manage Your Account" at bounding box center [476, 455] width 107 height 36
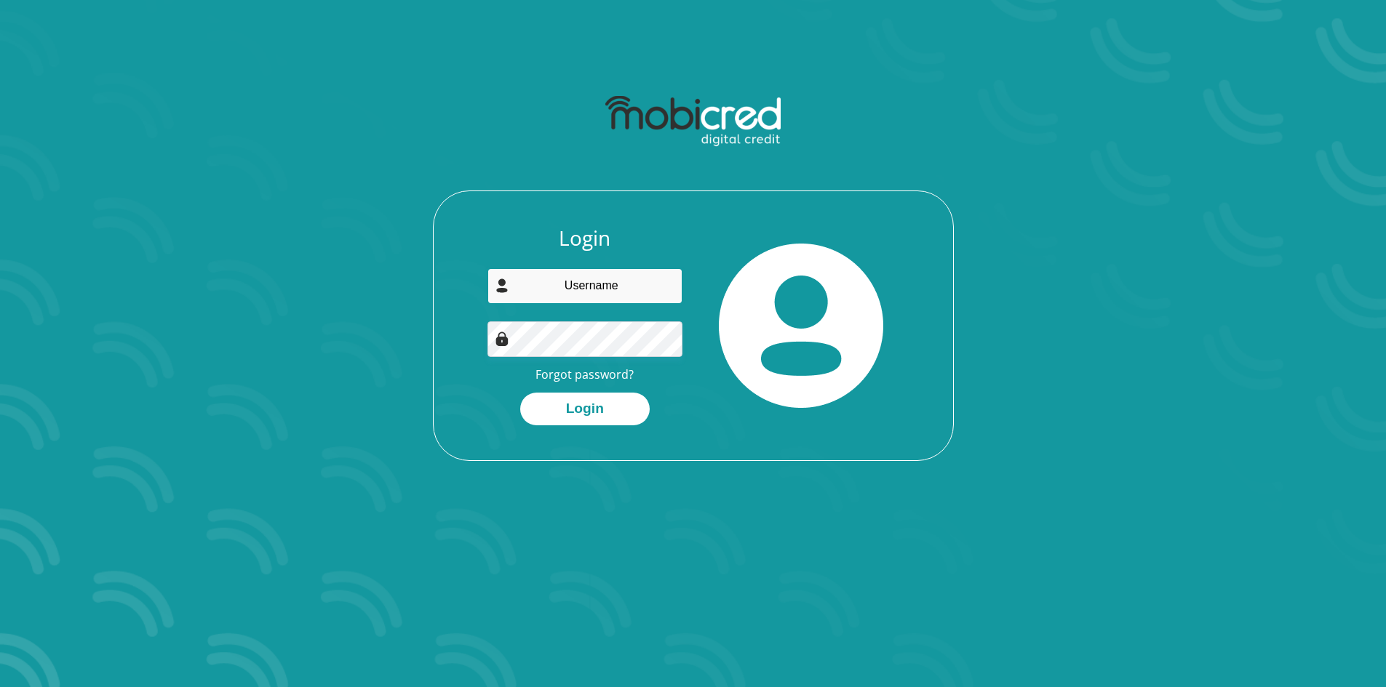
click at [576, 279] on input "email" at bounding box center [584, 286] width 195 height 36
type input "snenhlanhla24@gmail.com"
click at [520, 393] on button "Login" at bounding box center [584, 409] width 129 height 33
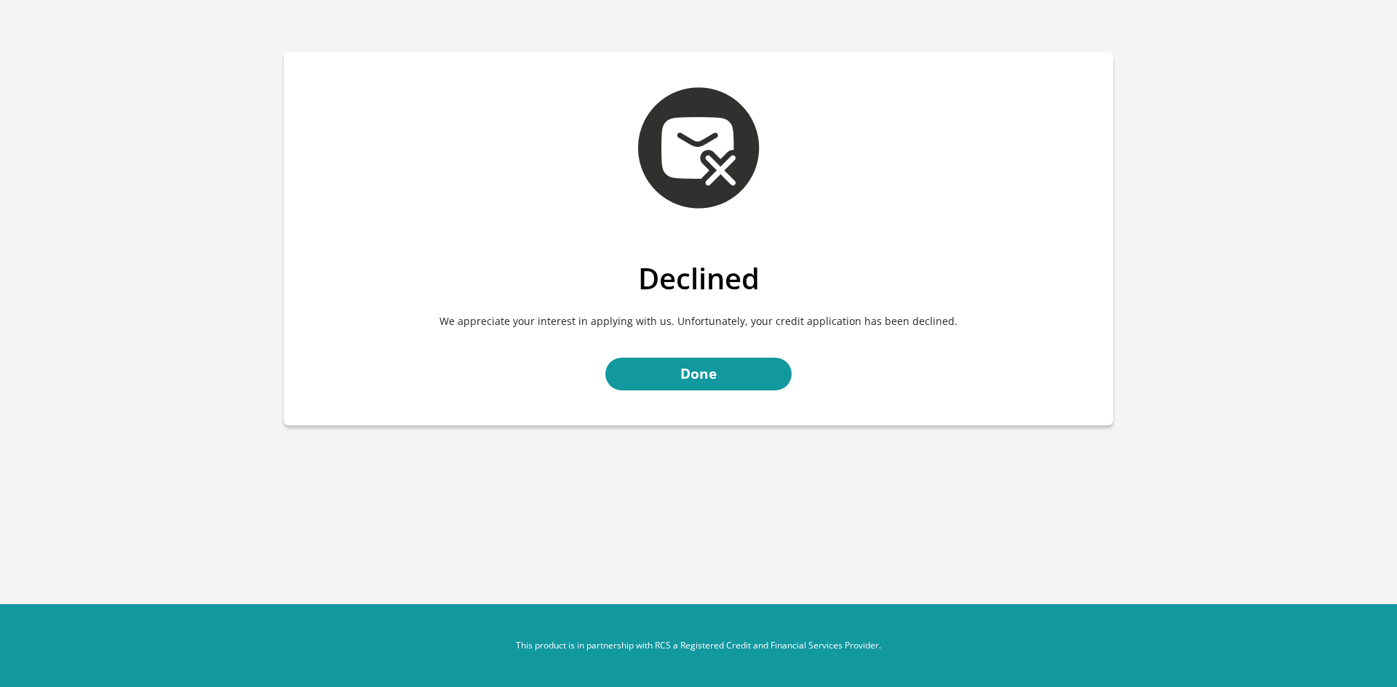
click at [694, 391] on div "Declined We appreciate your interest in applying with us. Unfortunately, your c…" at bounding box center [698, 343] width 829 height 164
click at [694, 379] on link "Done" at bounding box center [698, 374] width 186 height 33
